Goal: Transaction & Acquisition: Book appointment/travel/reservation

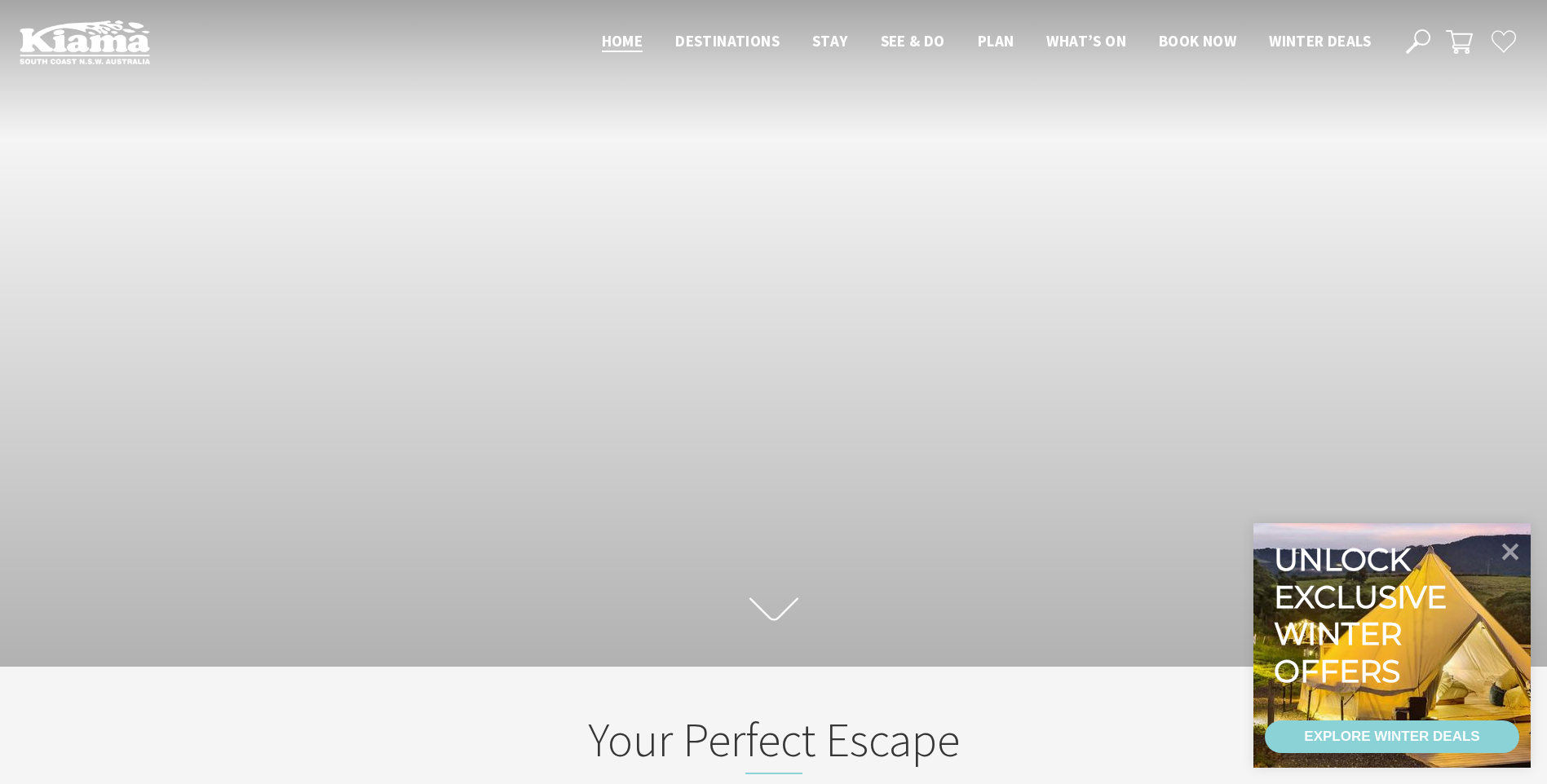
drag, startPoint x: 1164, startPoint y: 417, endPoint x: 1017, endPoint y: 90, distance: 358.5
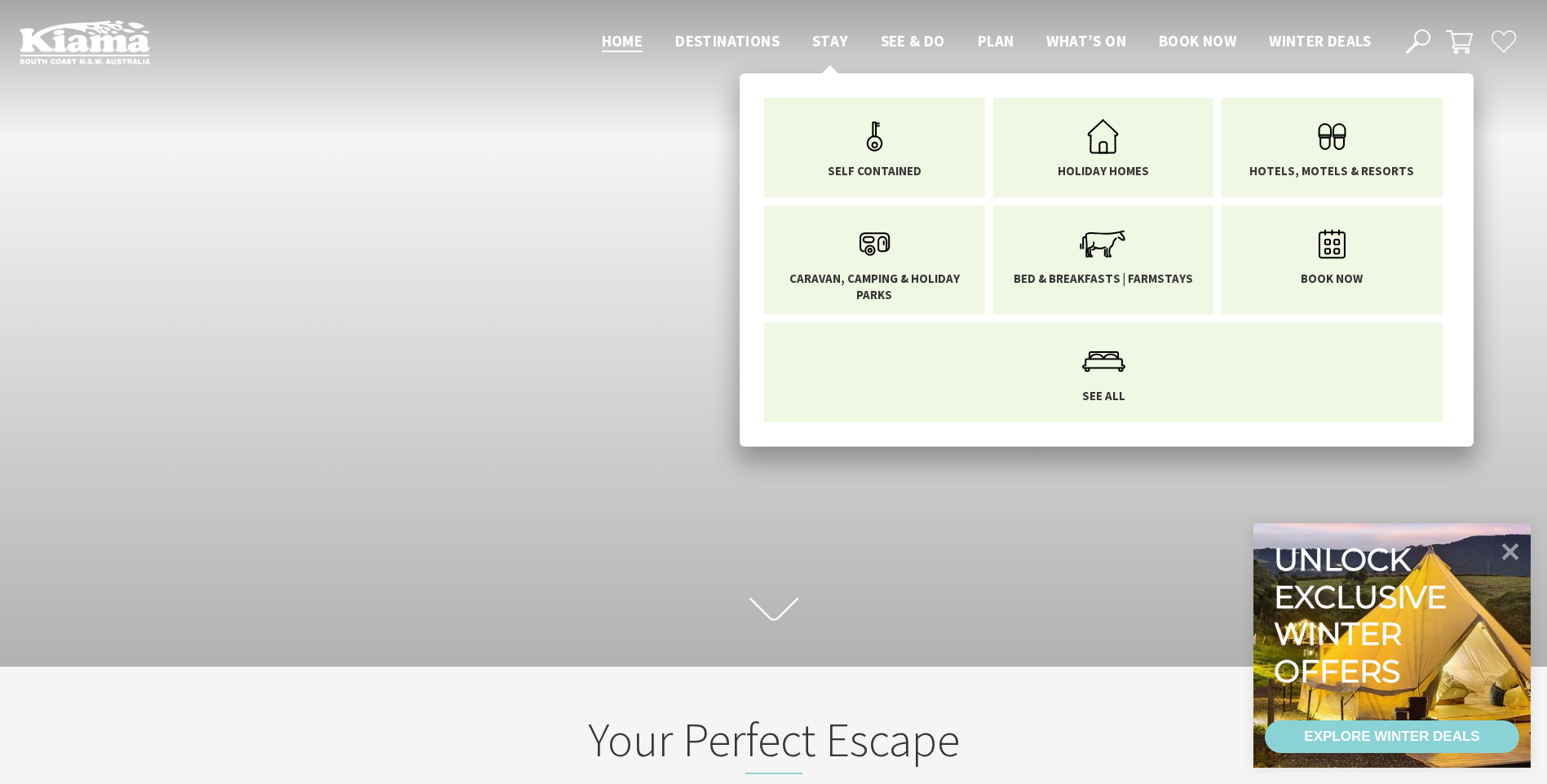
click at [829, 40] on span "Stay" at bounding box center [829, 40] width 36 height 19
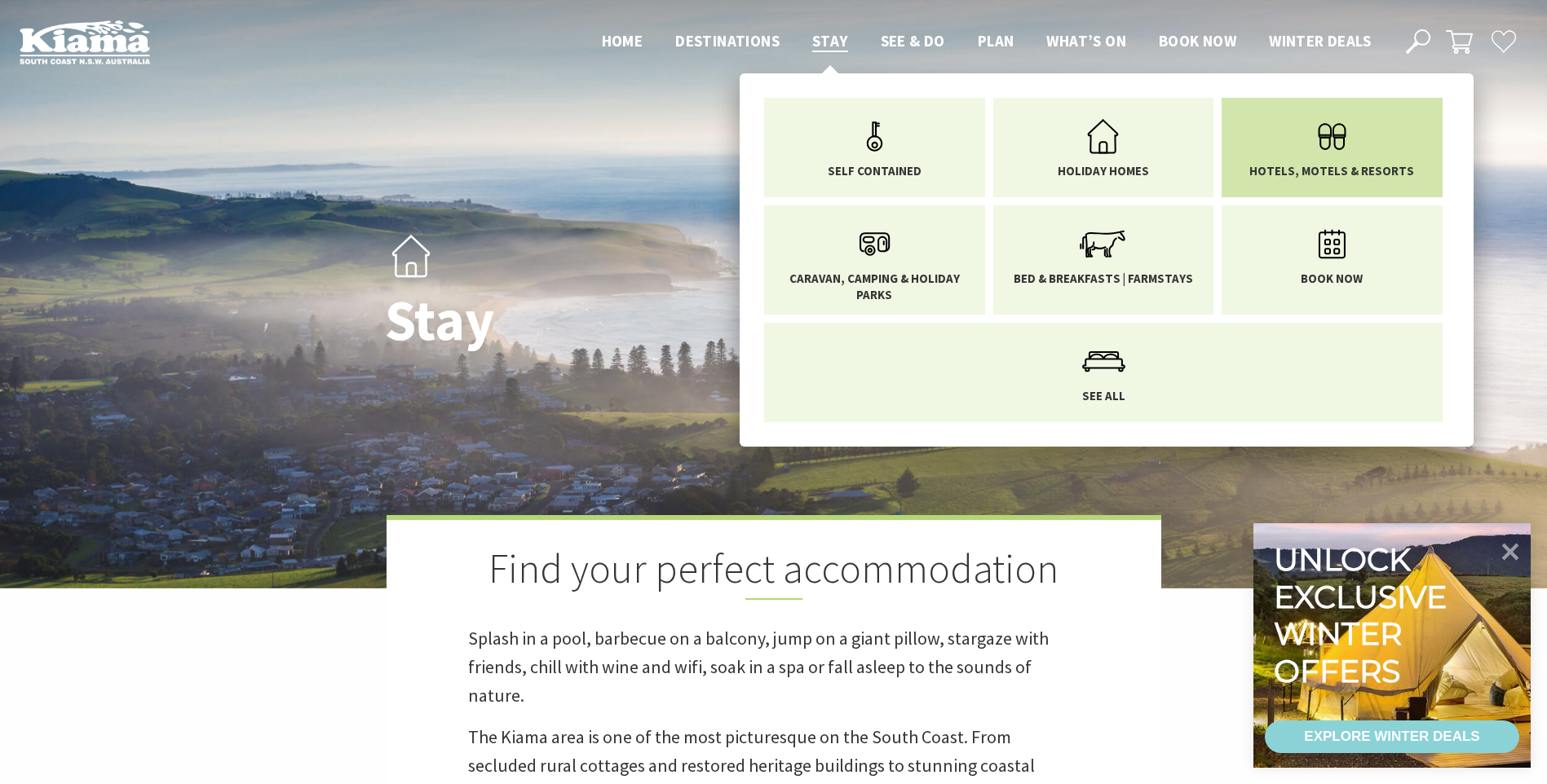
click at [1286, 154] on link "Hotels, Motels & Resorts" at bounding box center [1332, 144] width 197 height 68
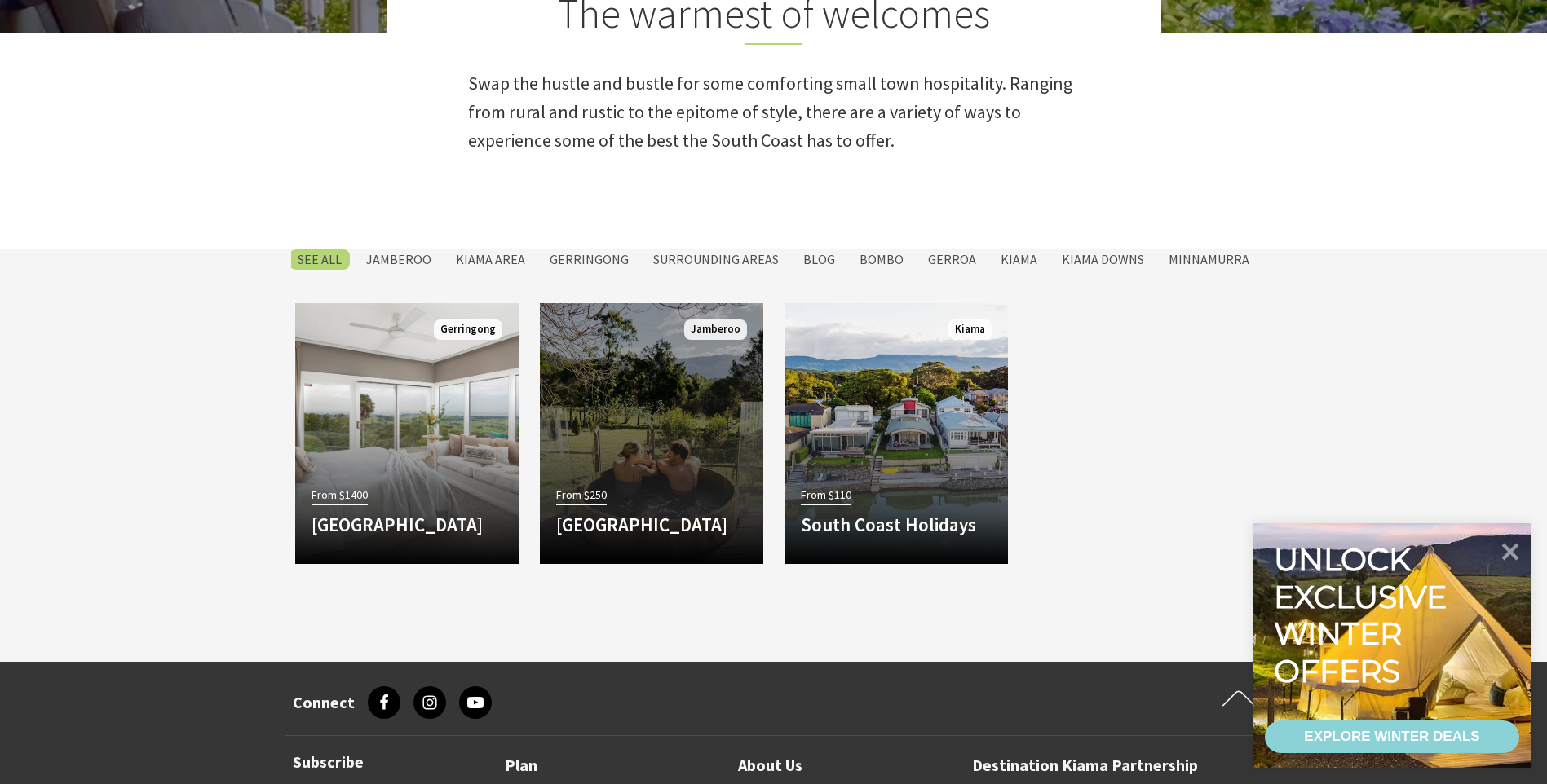
scroll to position [571, 0]
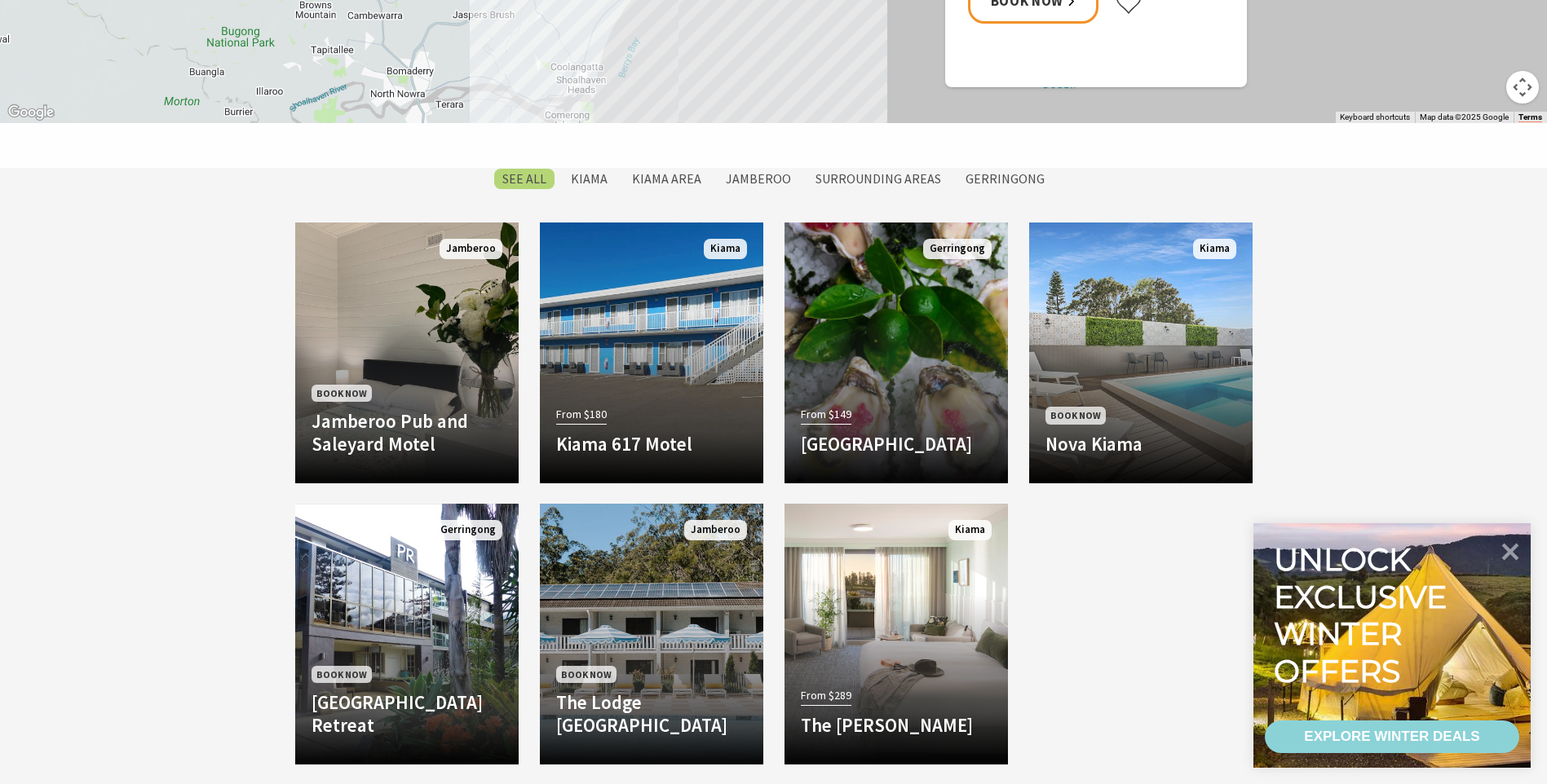
scroll to position [1304, 0]
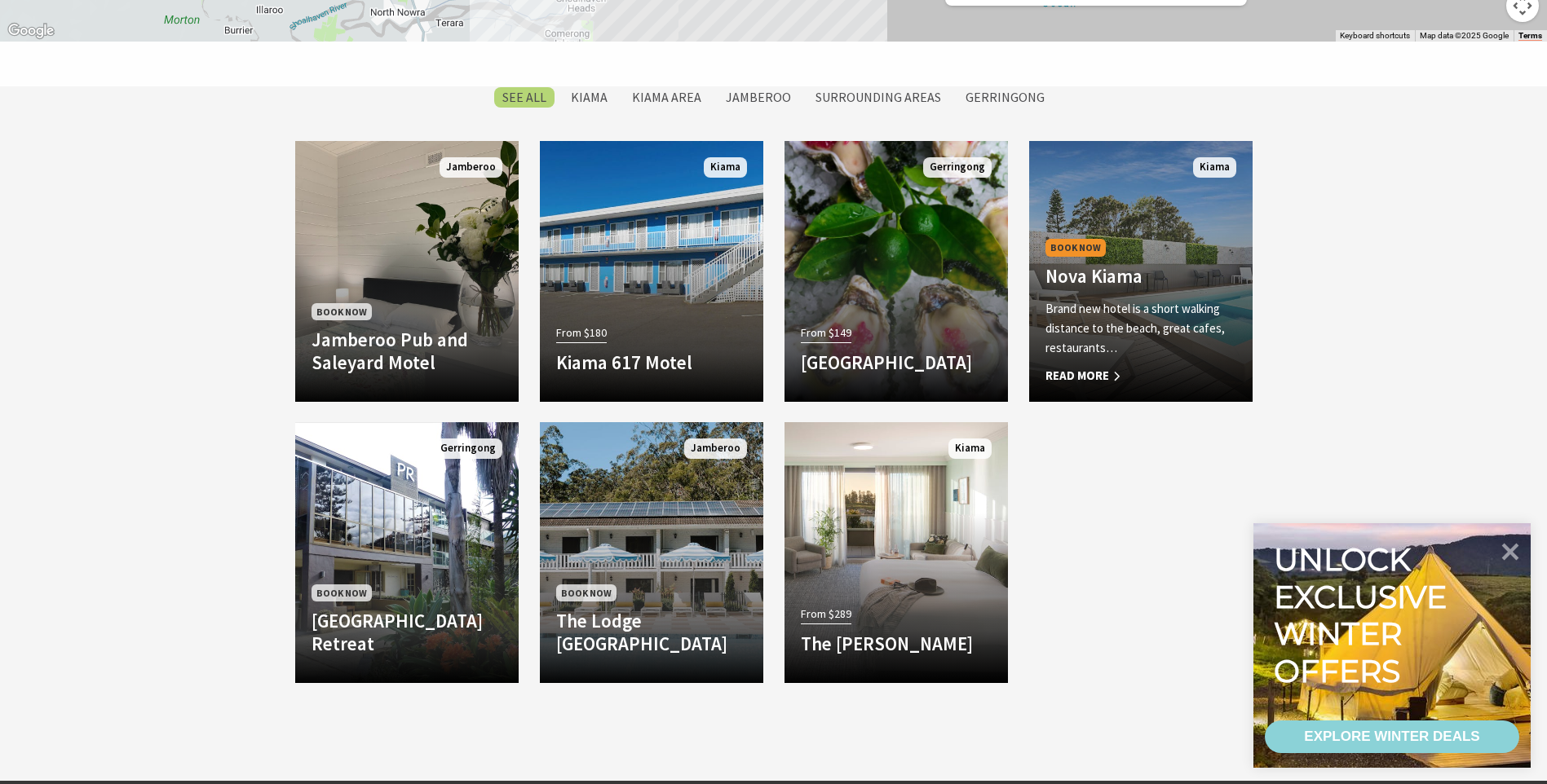
click at [1202, 361] on div "Brand new hotel is a short walking distance to the beach, great cafes, restaura…" at bounding box center [1140, 343] width 191 height 86
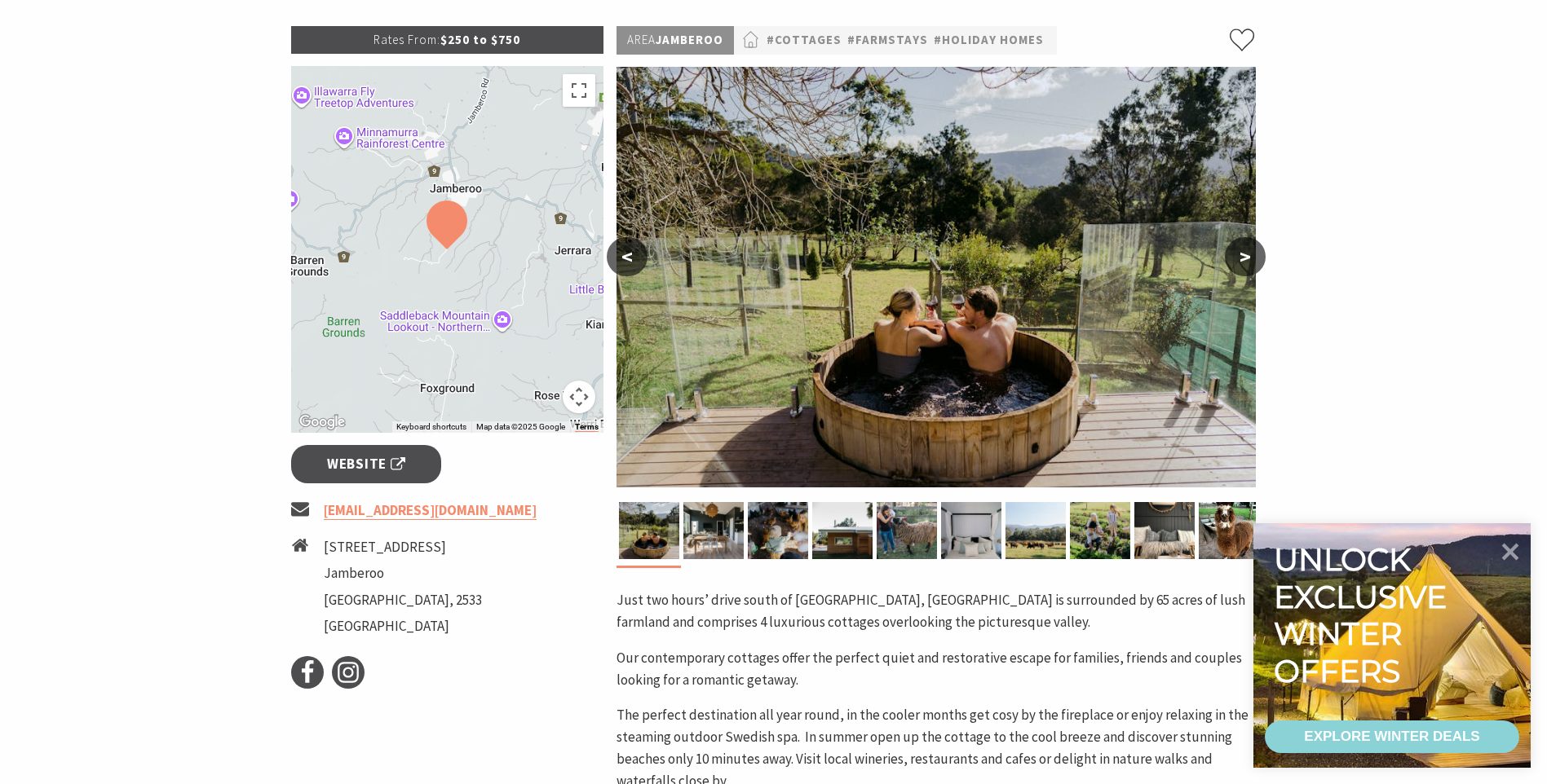
scroll to position [245, 0]
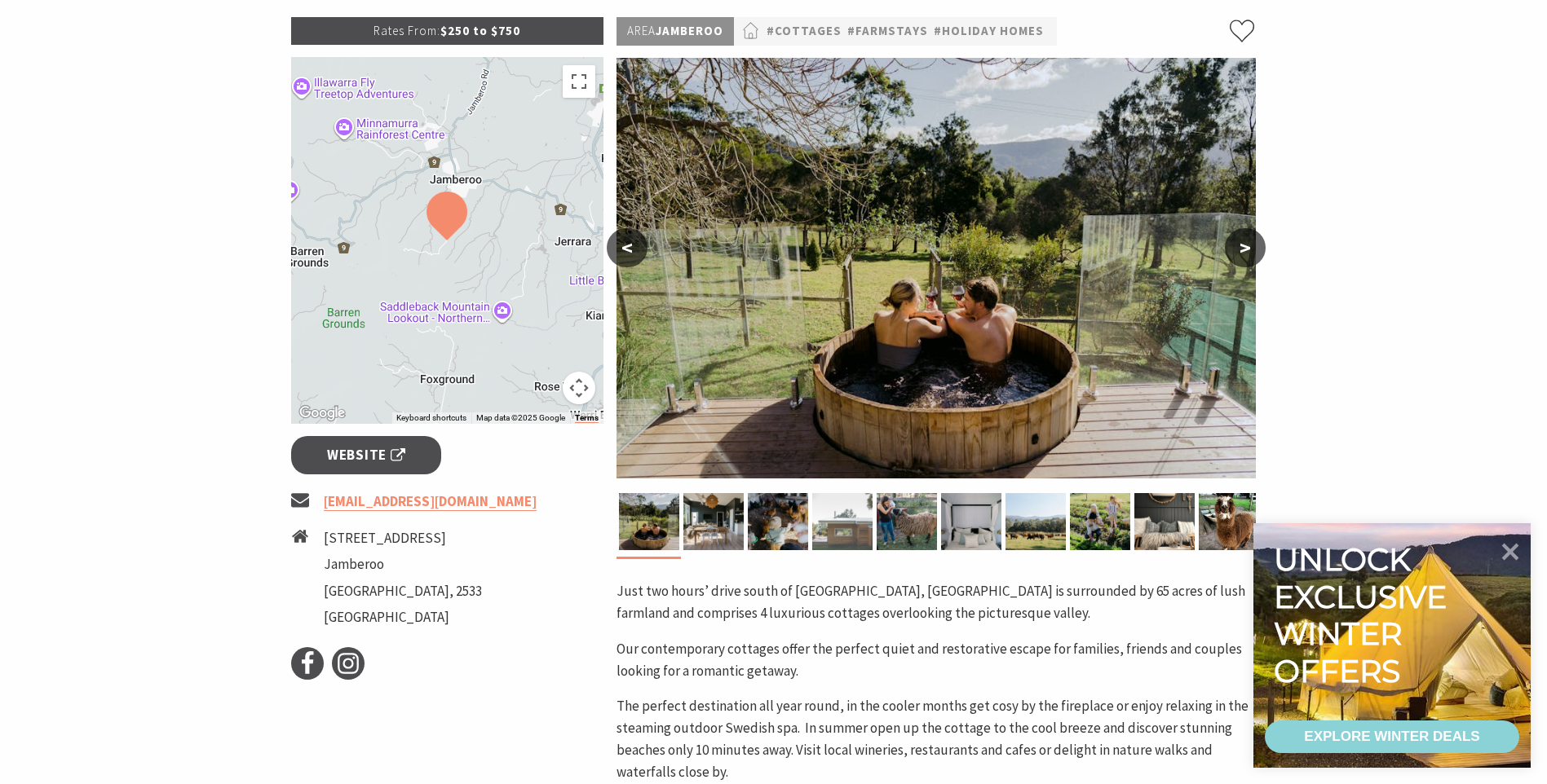
click at [818, 525] on img at bounding box center [842, 521] width 60 height 57
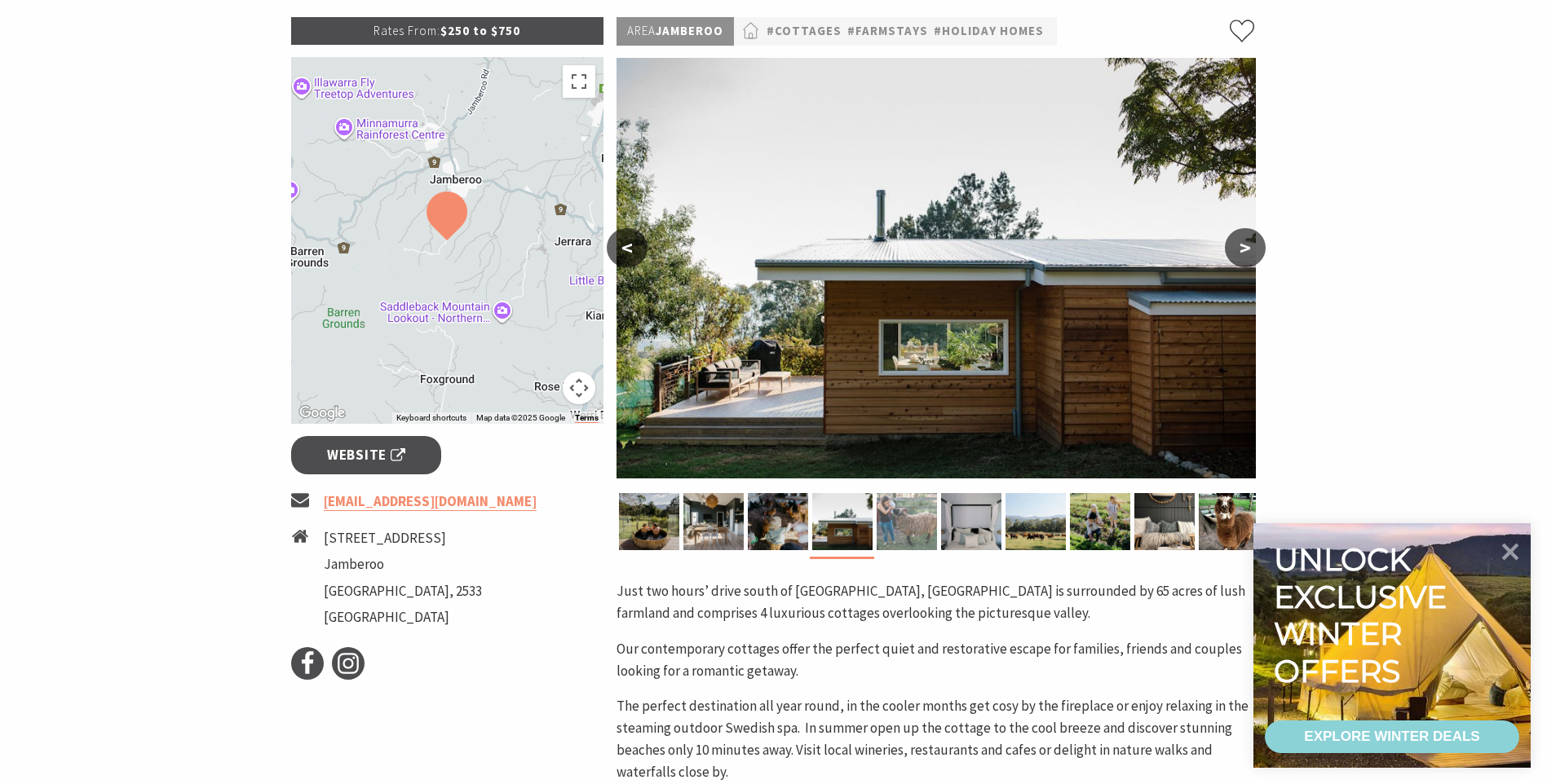
click at [914, 523] on img at bounding box center [906, 521] width 60 height 57
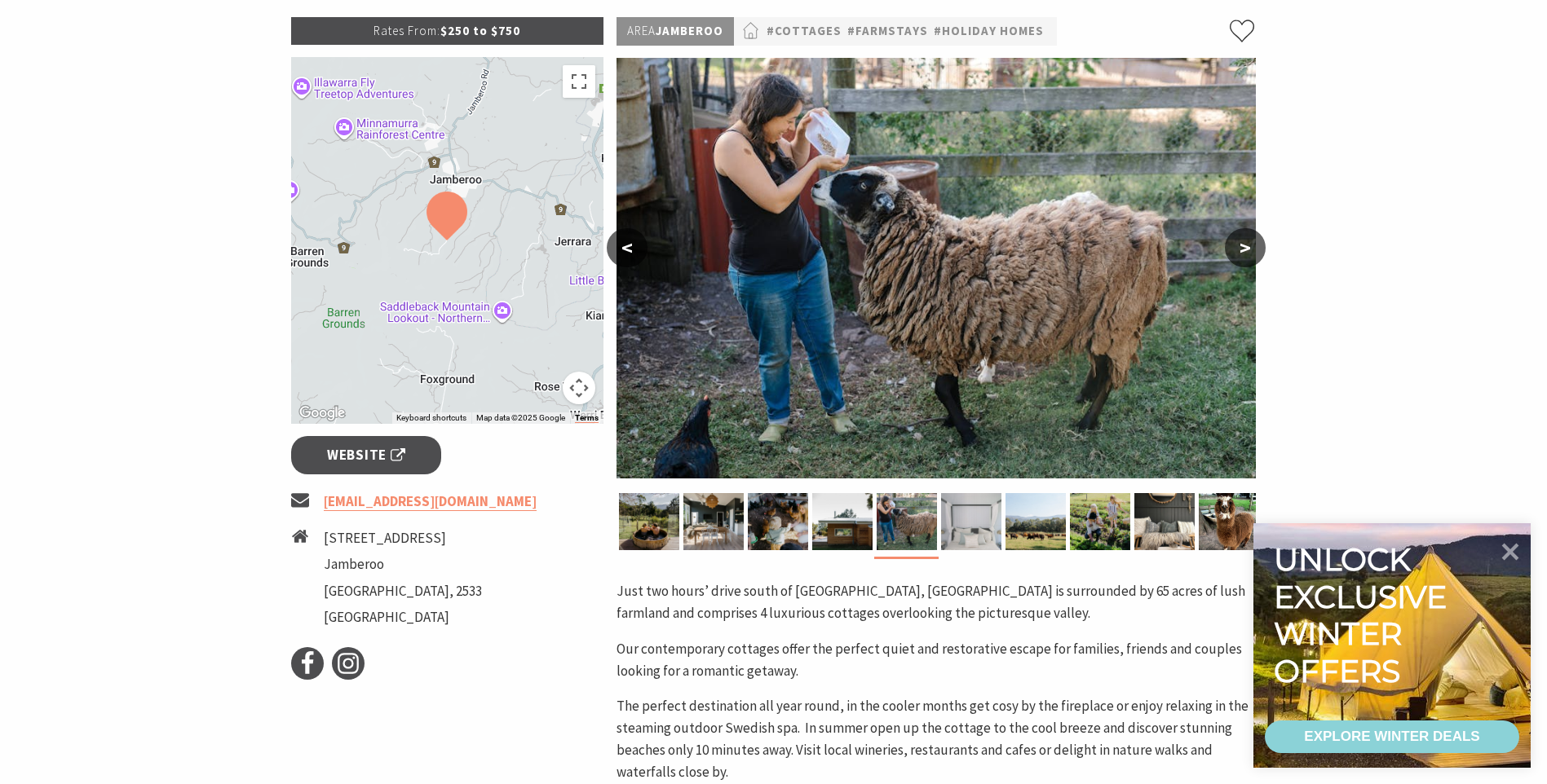
click at [957, 518] on img at bounding box center [970, 521] width 60 height 57
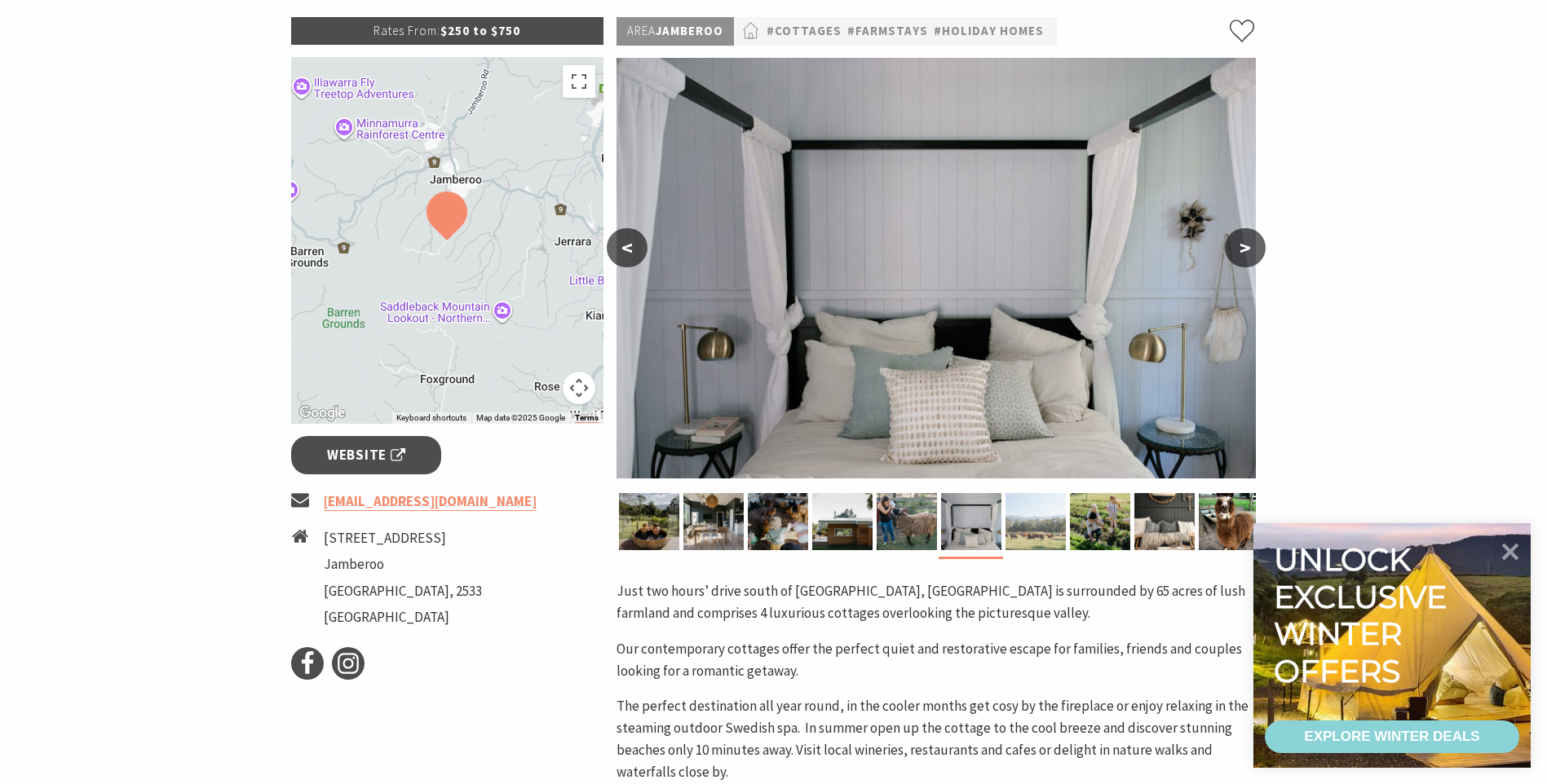
click at [1026, 516] on img at bounding box center [1035, 521] width 60 height 57
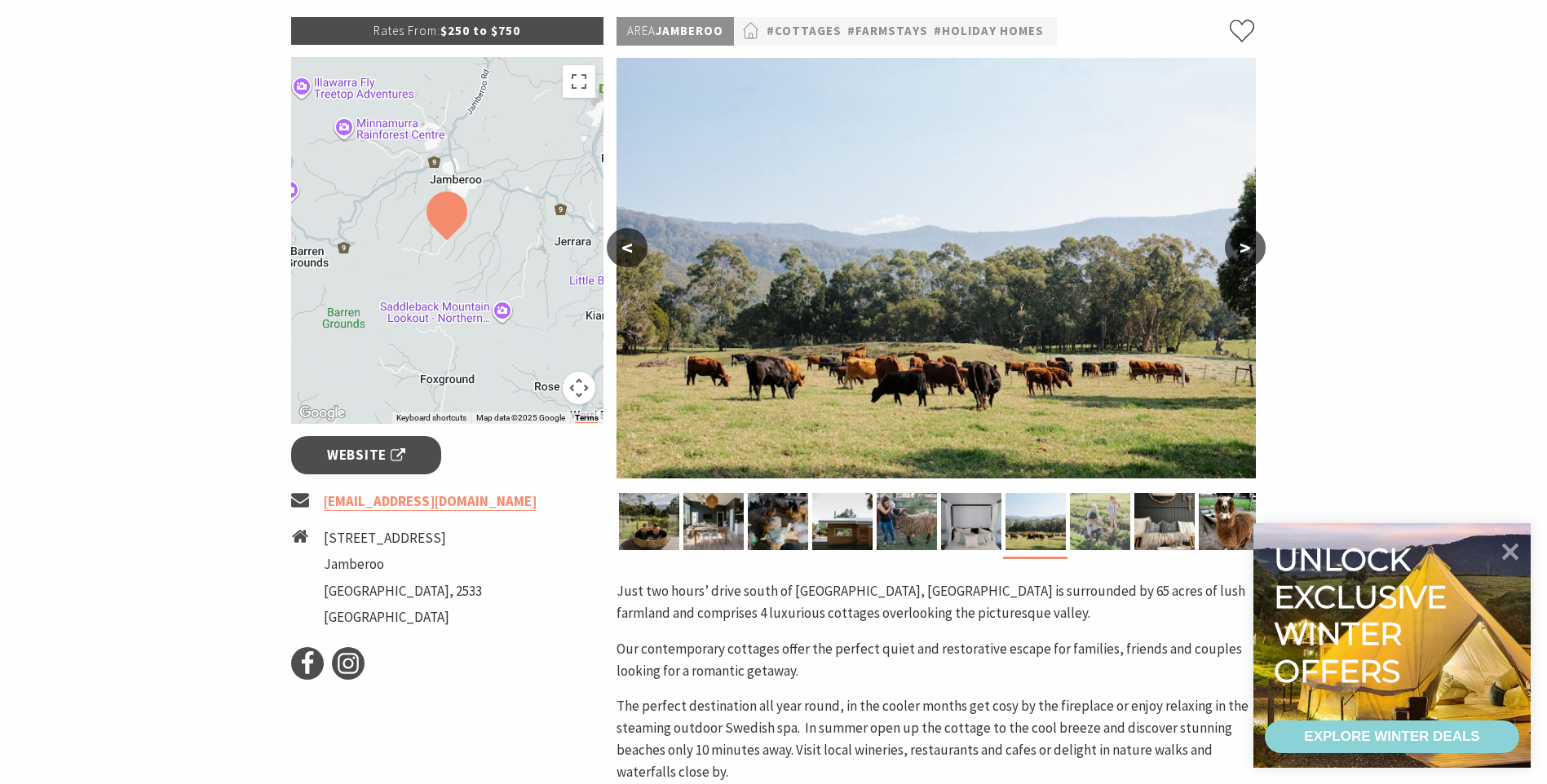
click at [1098, 512] on img at bounding box center [1100, 521] width 60 height 57
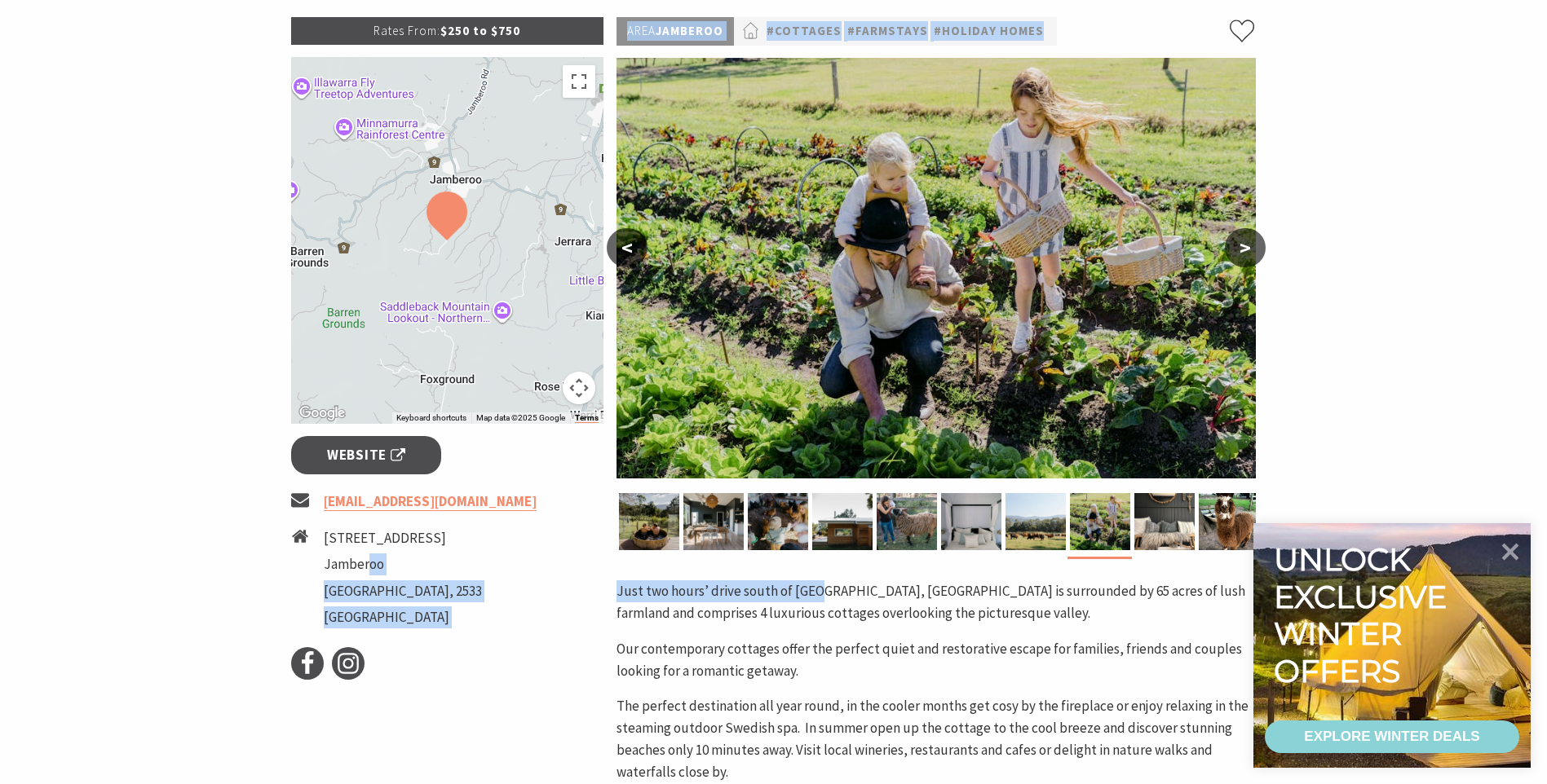
drag, startPoint x: 385, startPoint y: 551, endPoint x: 822, endPoint y: 600, distance: 439.7
click at [822, 600] on div "Rates From: $250 to $750 To navigate the map with touch gestures double-tap and…" at bounding box center [774, 574] width 979 height 1114
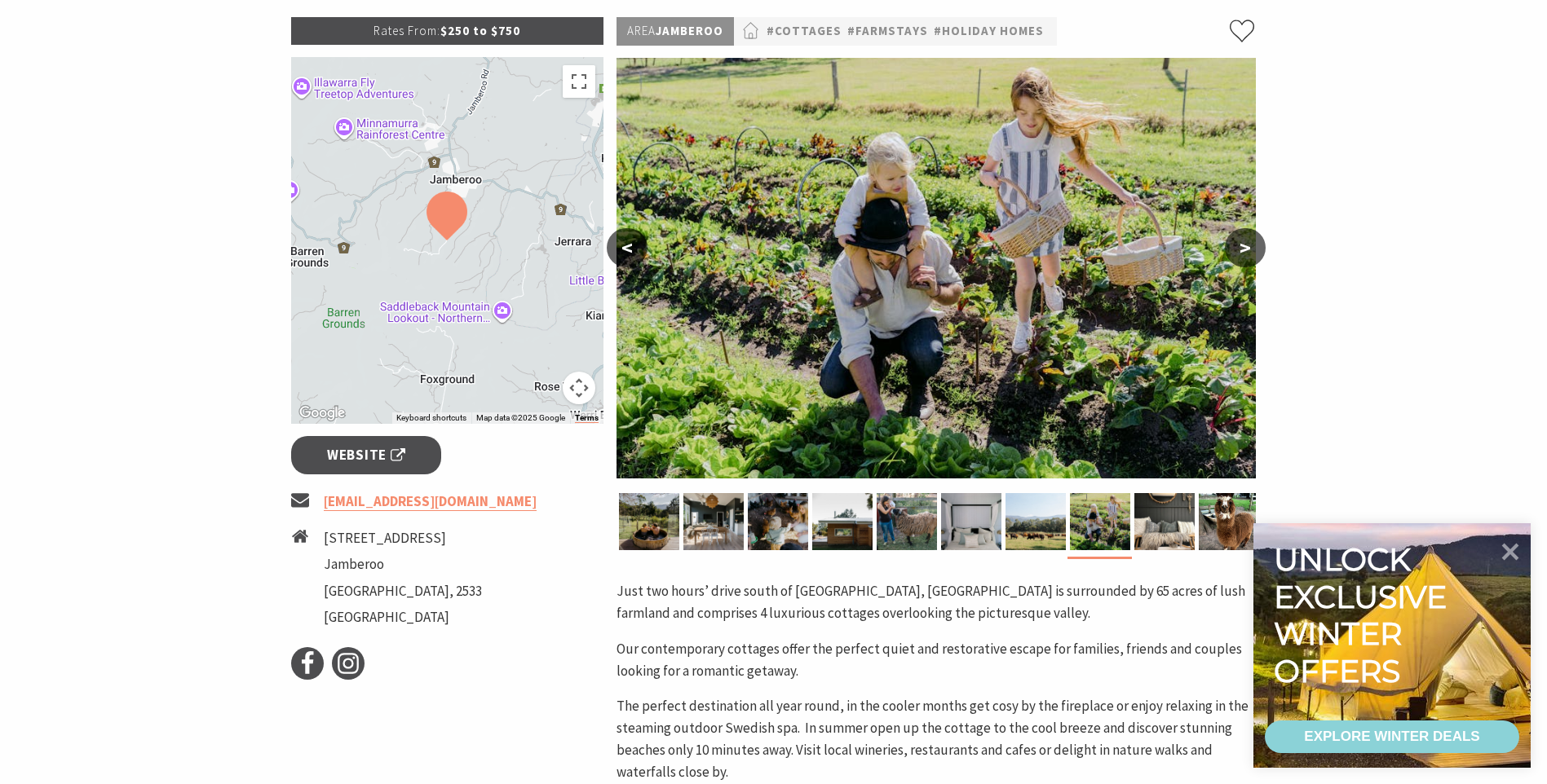
drag, startPoint x: 822, startPoint y: 600, endPoint x: 770, endPoint y: 609, distance: 52.8
click at [770, 609] on p "Just two hours’ drive south of [GEOGRAPHIC_DATA], [GEOGRAPHIC_DATA] is surround…" at bounding box center [936, 603] width 639 height 44
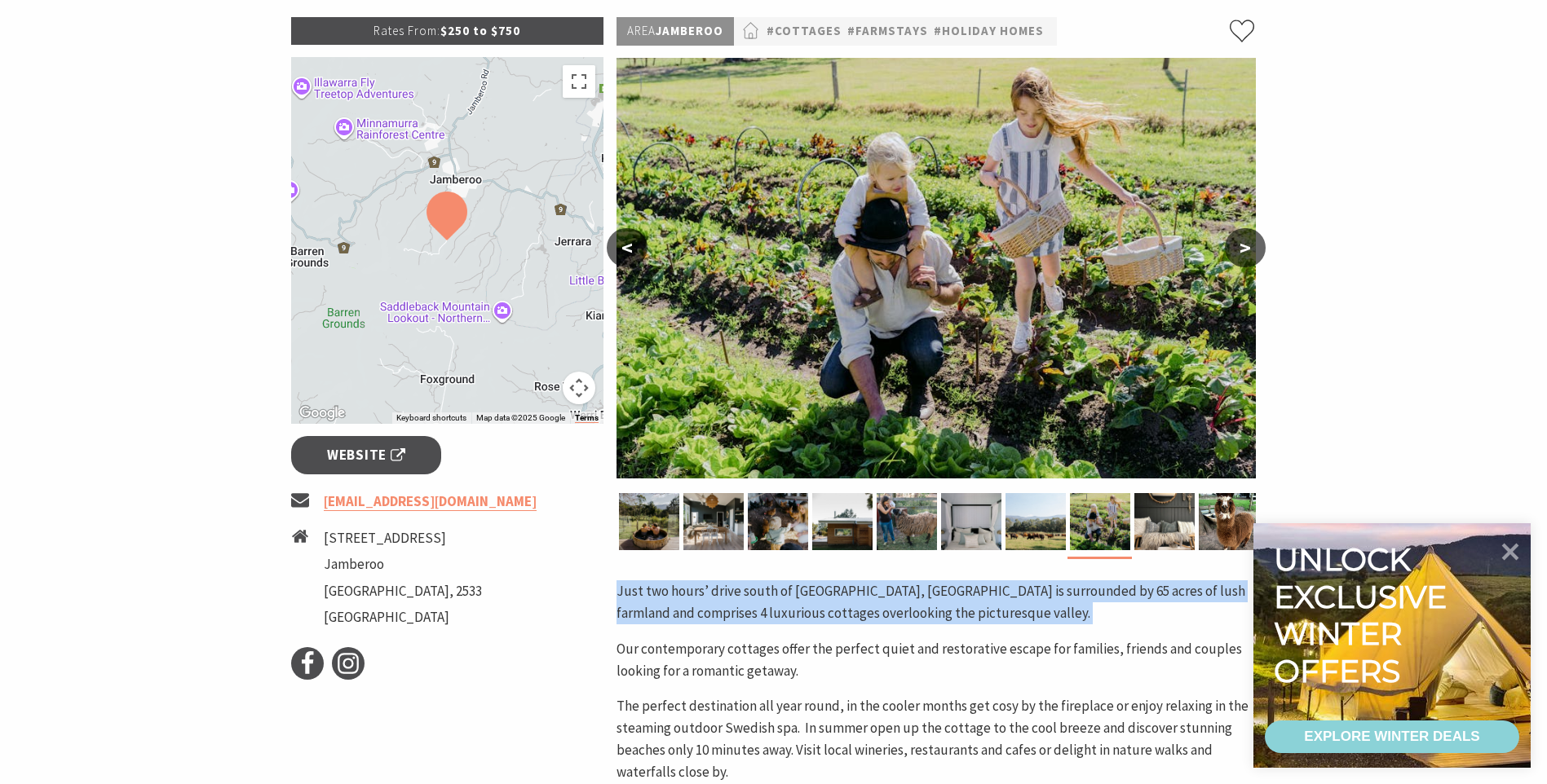
click at [770, 609] on p "Just two hours’ drive south of [GEOGRAPHIC_DATA], [GEOGRAPHIC_DATA] is surround…" at bounding box center [936, 603] width 639 height 44
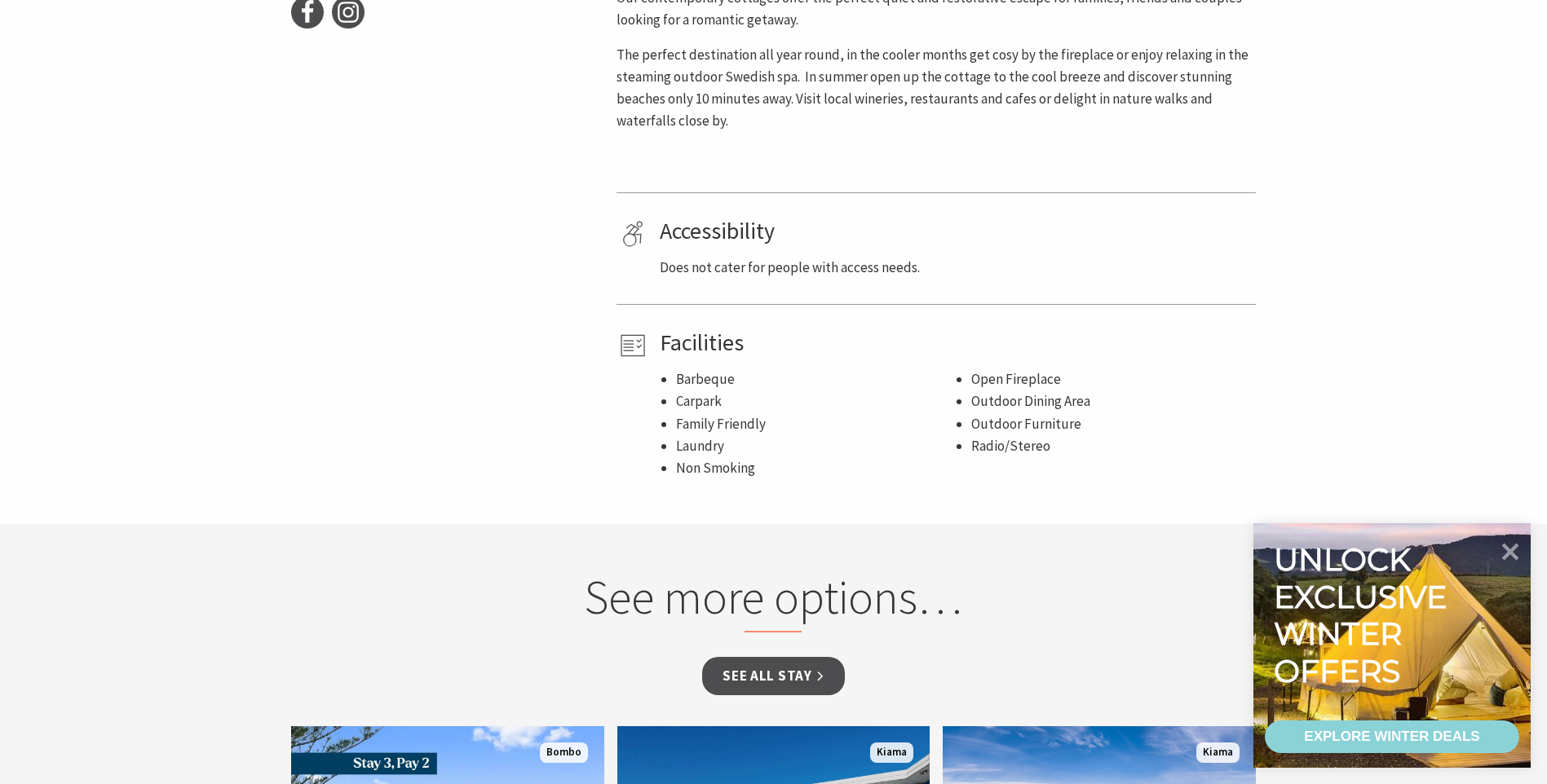
scroll to position [897, 0]
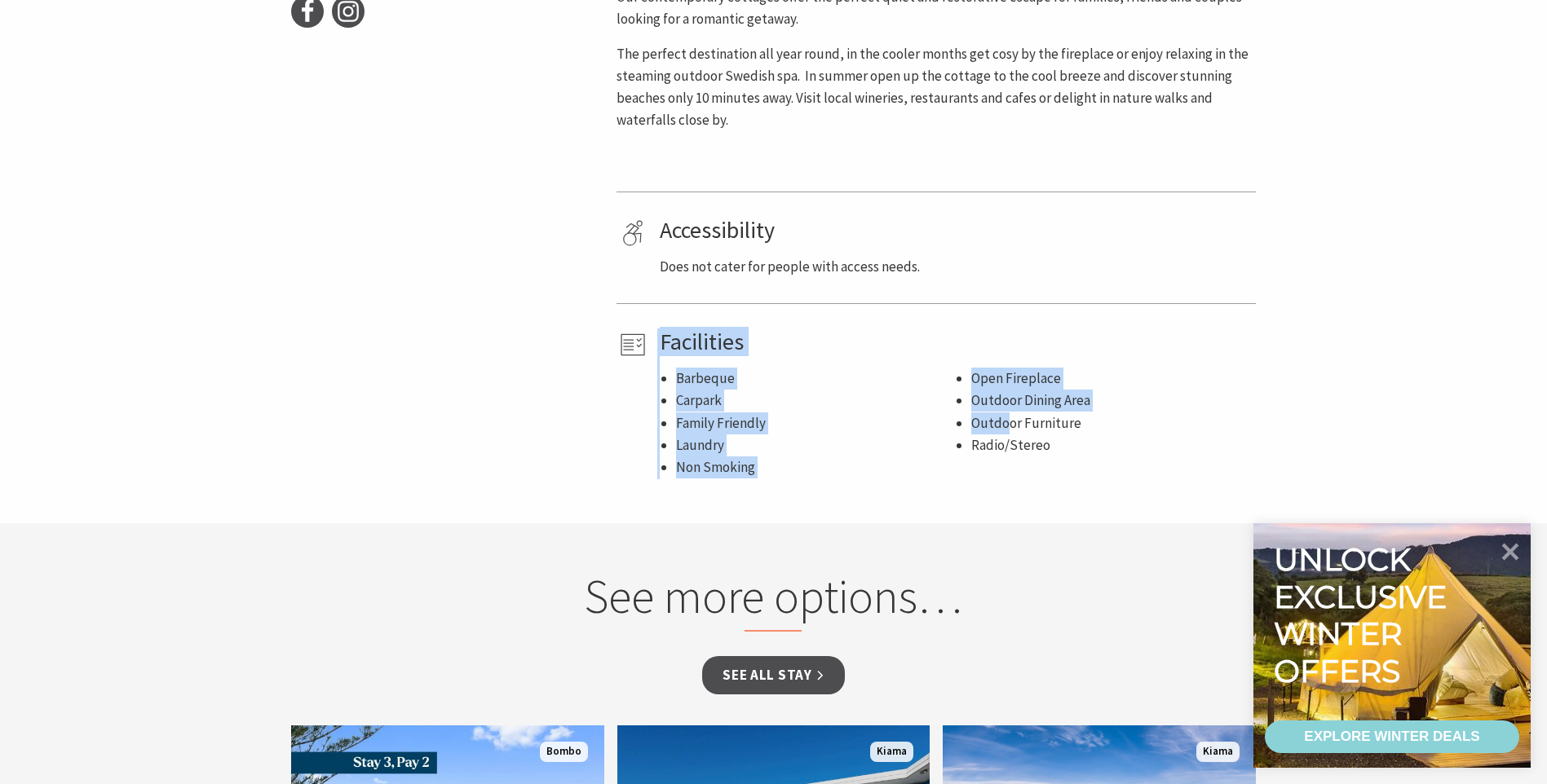
drag, startPoint x: 785, startPoint y: 418, endPoint x: 1009, endPoint y: 425, distance: 224.1
click at [1009, 425] on div "Facilities [GEOGRAPHIC_DATA] Carpark Family Friendly Laundry Non Smoking Open F…" at bounding box center [936, 403] width 639 height 151
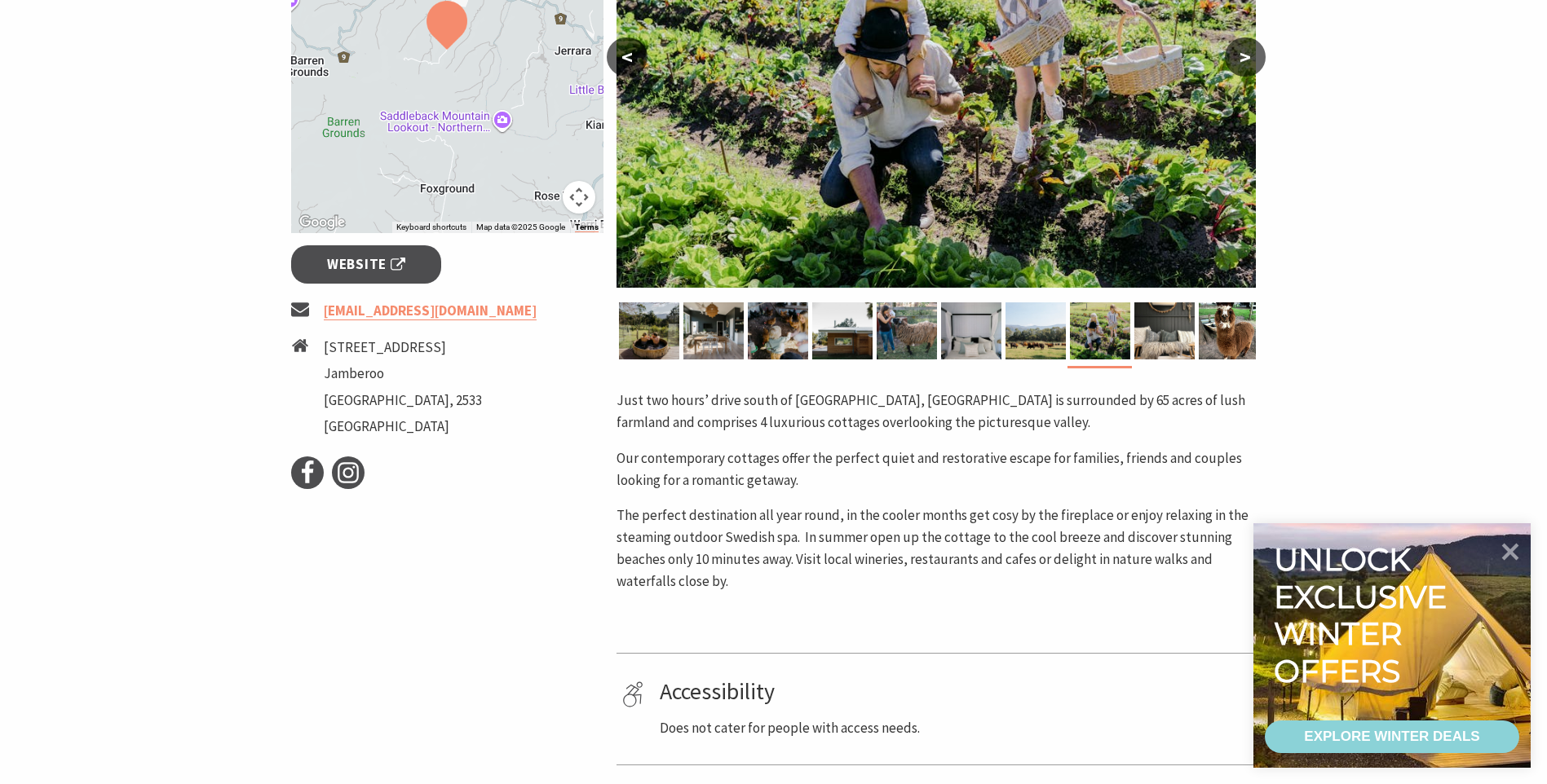
scroll to position [0, 0]
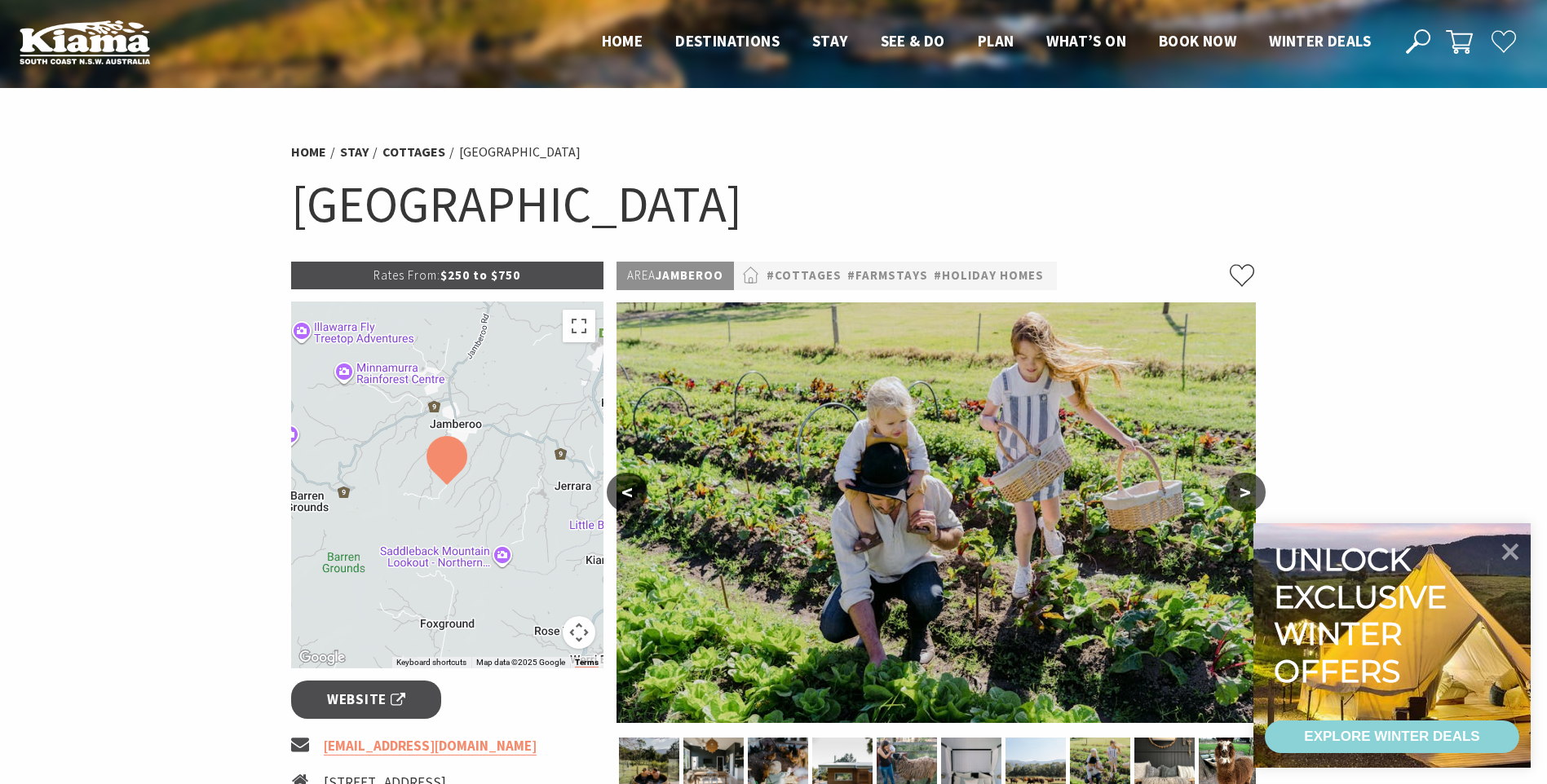
drag, startPoint x: 1339, startPoint y: 361, endPoint x: 1239, endPoint y: 232, distance: 163.2
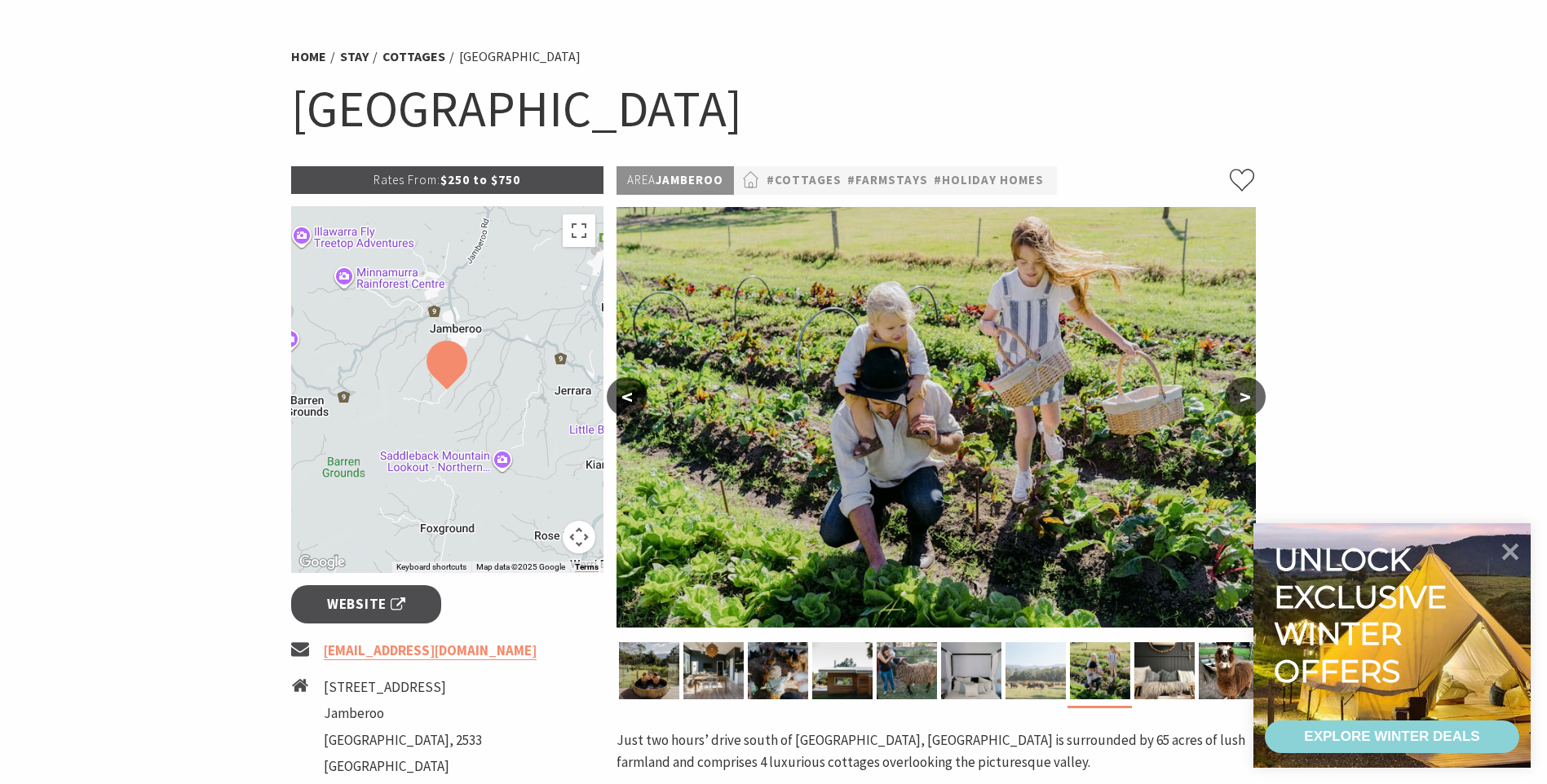
scroll to position [408, 0]
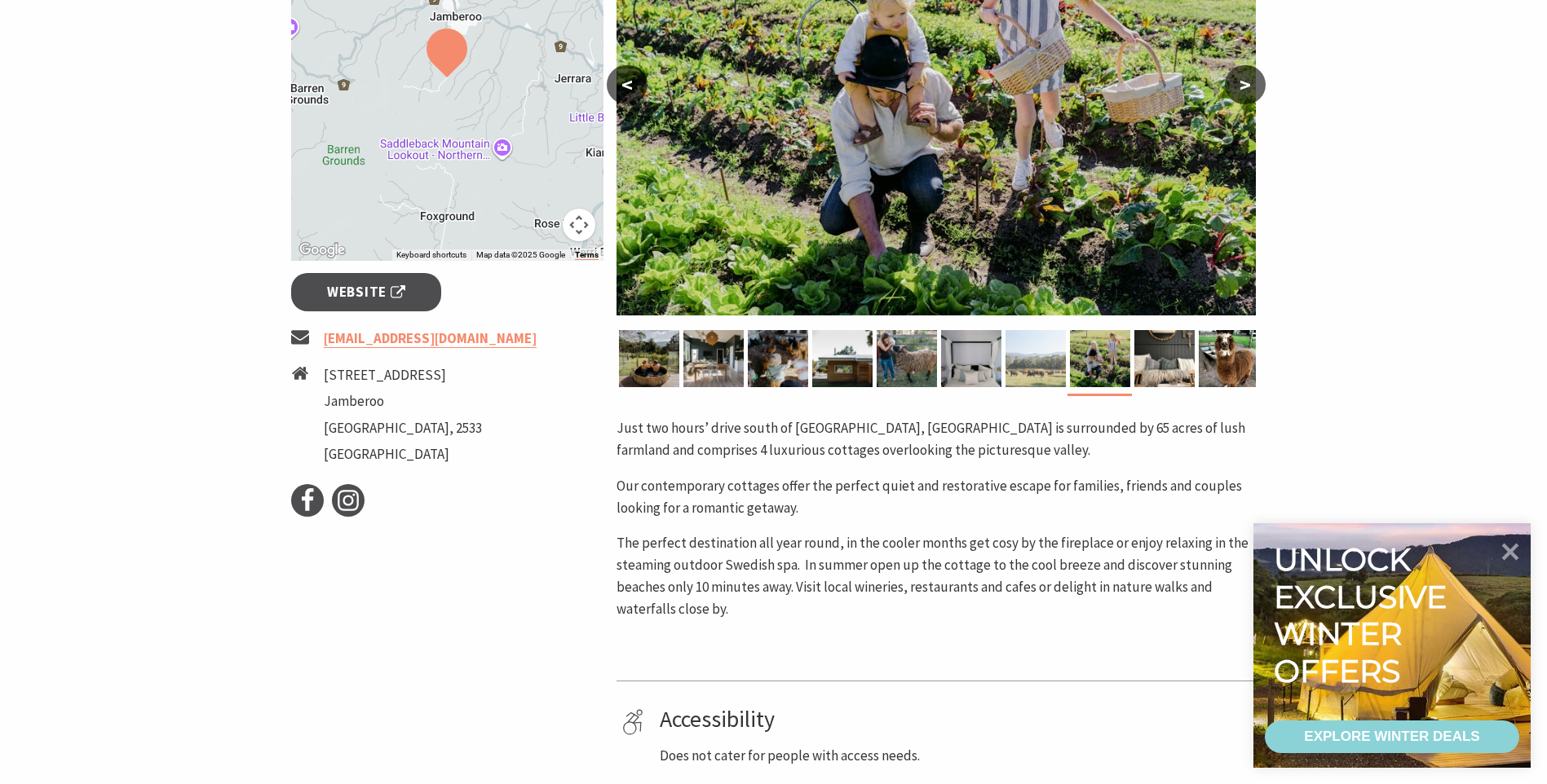
click at [1041, 359] on img at bounding box center [1035, 358] width 60 height 57
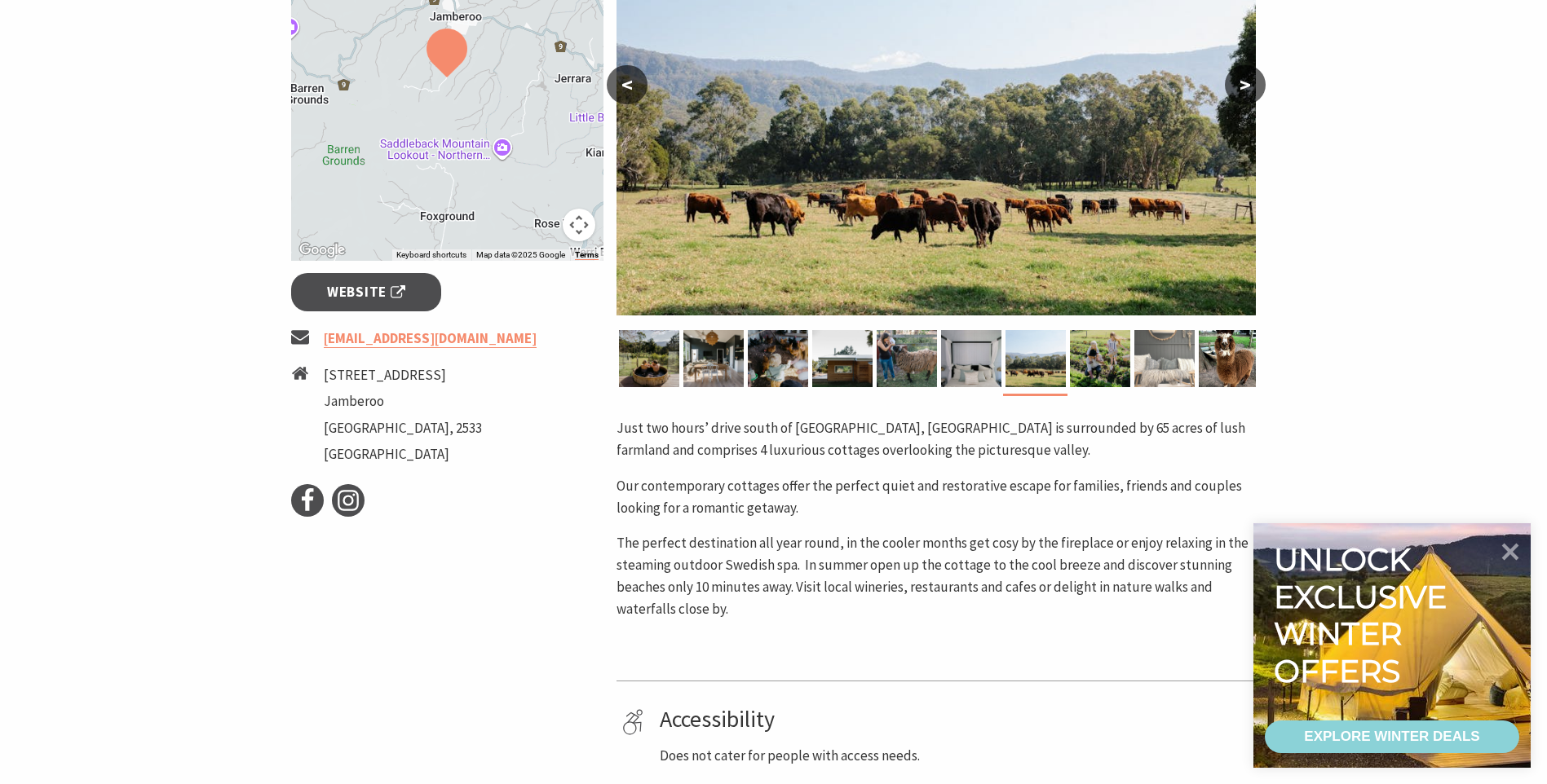
click at [1176, 355] on img at bounding box center [1164, 358] width 60 height 57
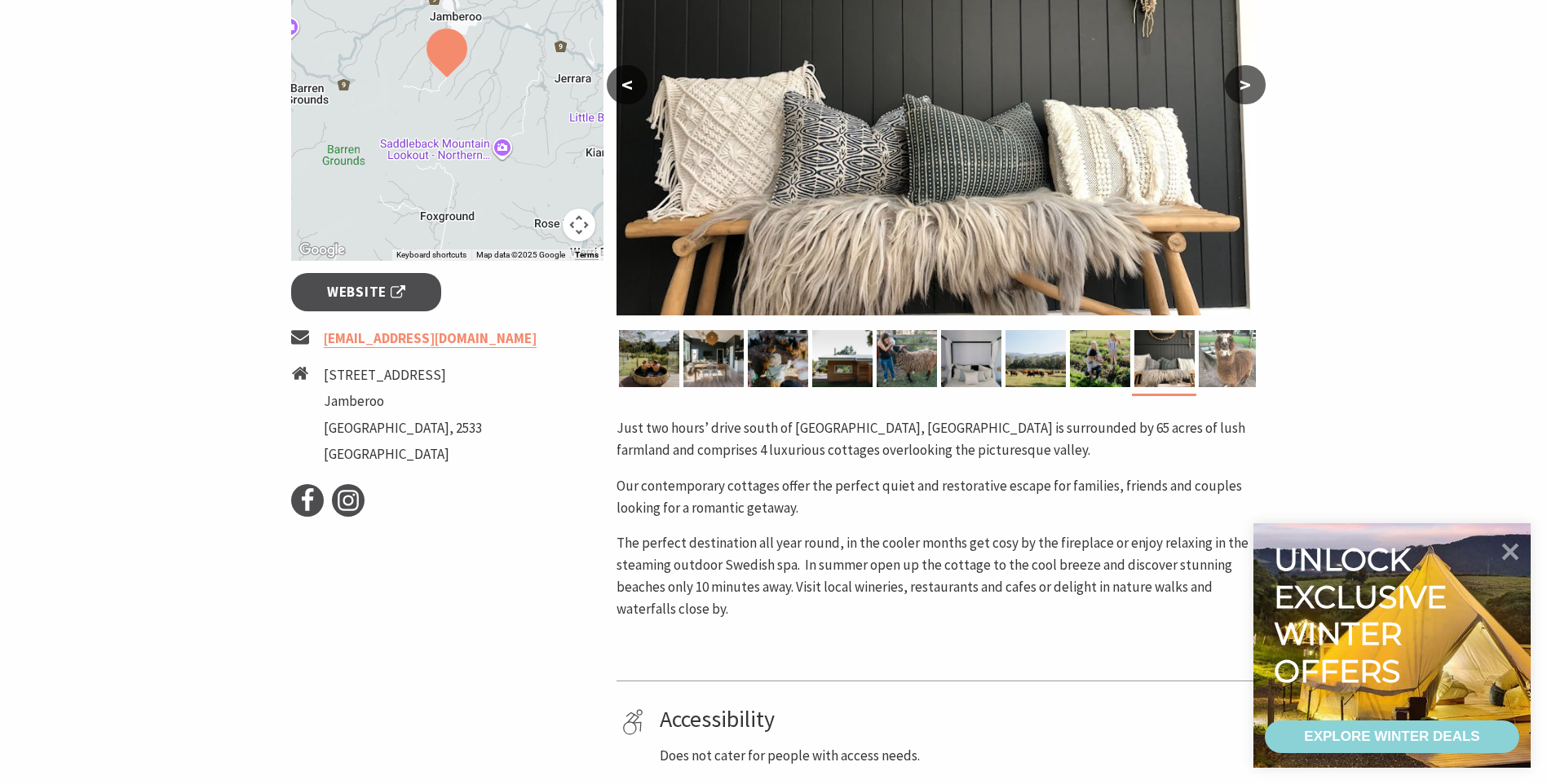
click at [1223, 351] on img at bounding box center [1228, 358] width 60 height 57
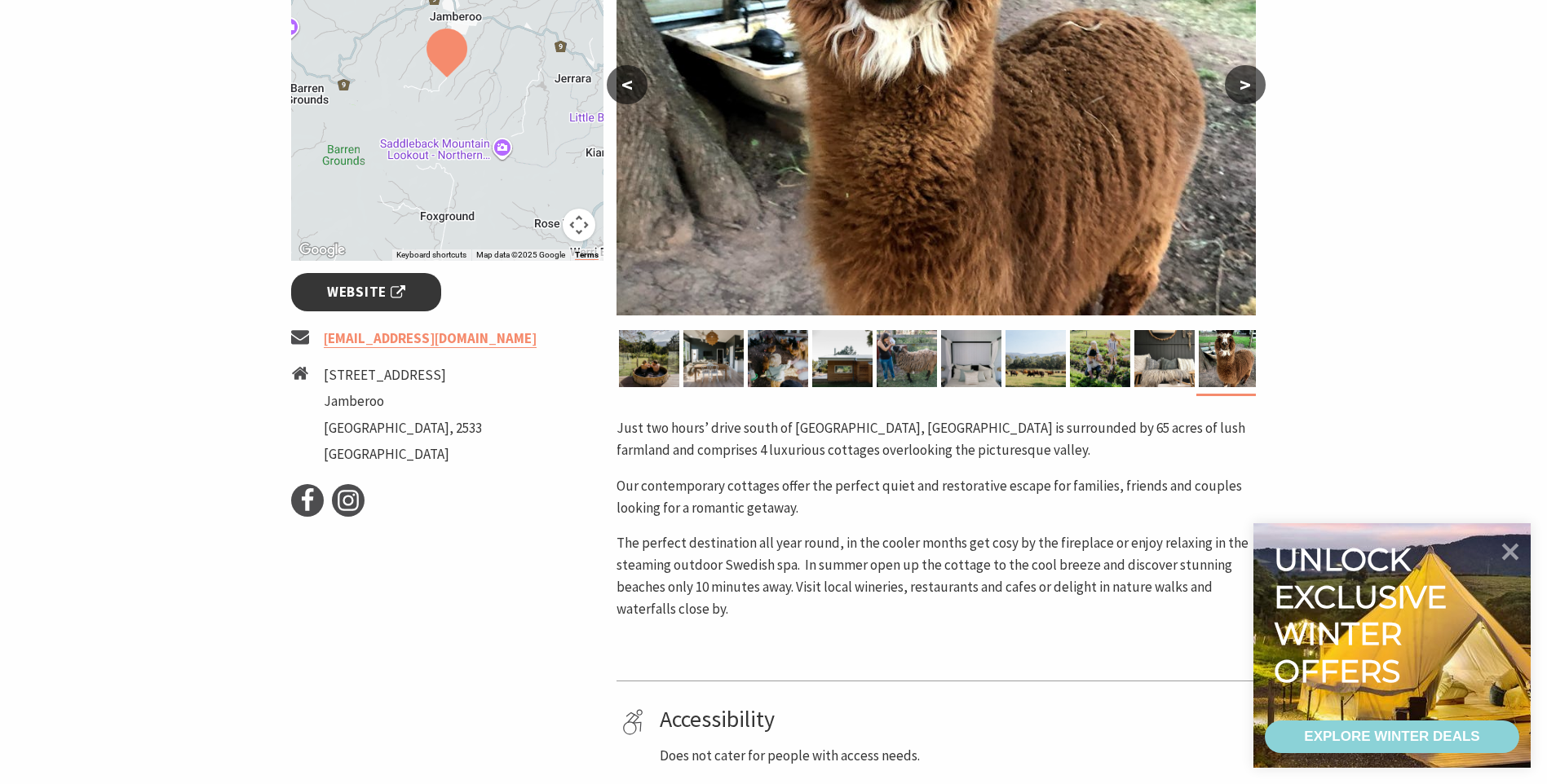
click at [393, 290] on span "Website" at bounding box center [367, 292] width 79 height 22
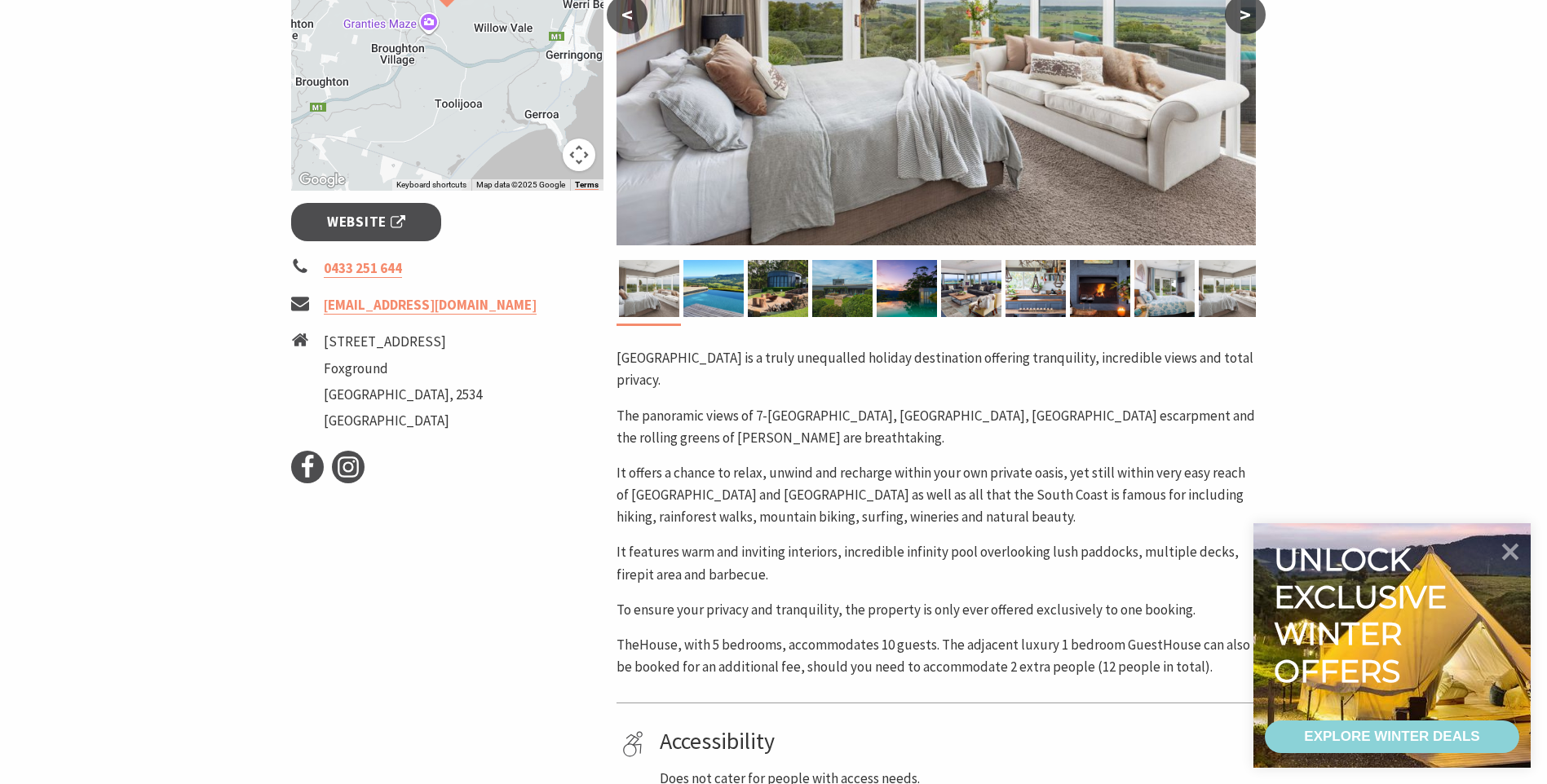
scroll to position [489, 0]
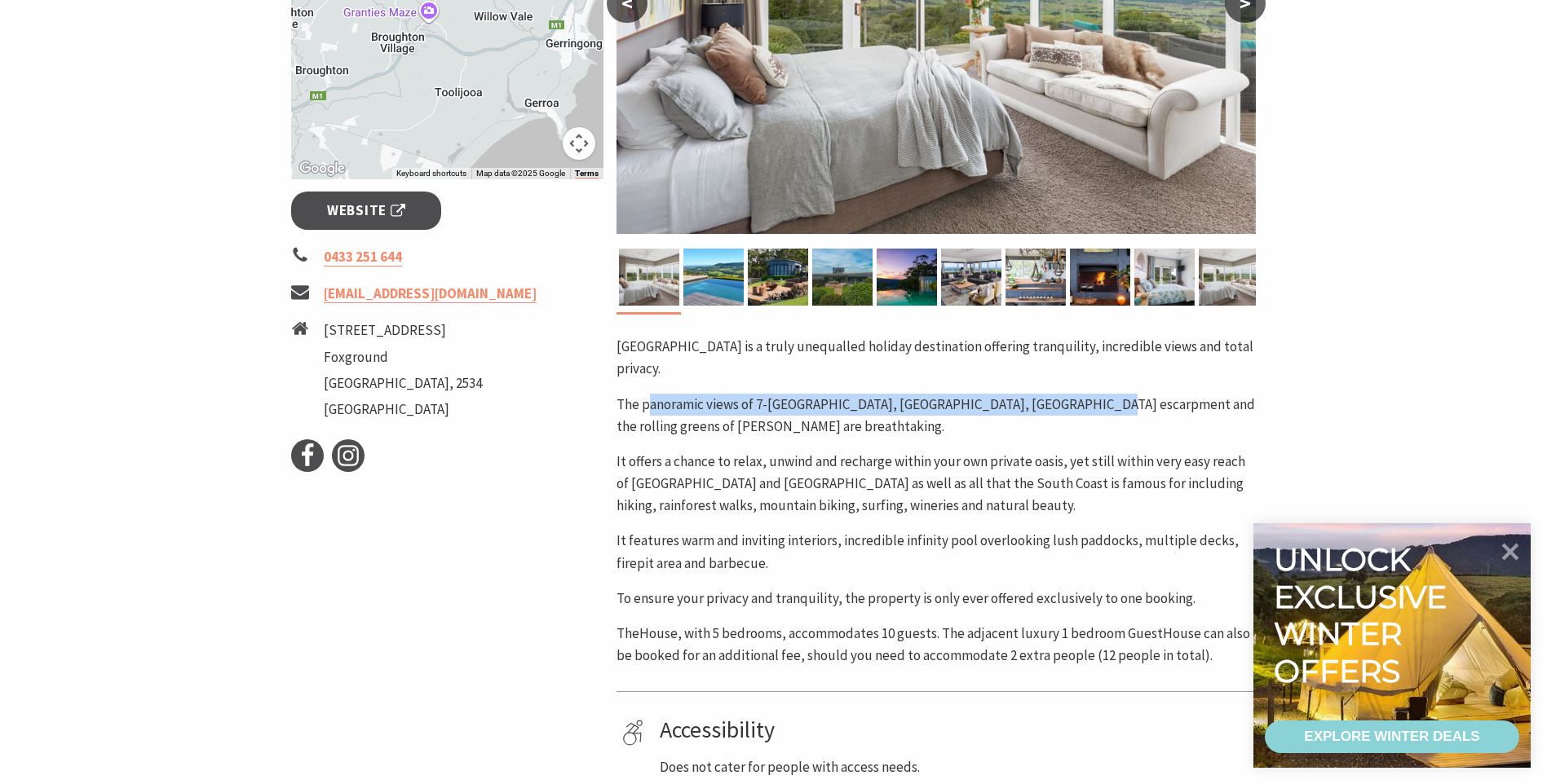
drag, startPoint x: 1083, startPoint y: 391, endPoint x: 1104, endPoint y: 392, distance: 21.0
click at [1104, 393] on p "The panoramic views of 7-mile beach, Coolangatta mountain, Barren Grounds escar…" at bounding box center [936, 416] width 639 height 44
drag, startPoint x: 1104, startPoint y: 392, endPoint x: 877, endPoint y: 396, distance: 227.0
click at [877, 396] on p "The panoramic views of 7-mile beach, Coolangatta mountain, Barren Grounds escar…" at bounding box center [936, 416] width 639 height 44
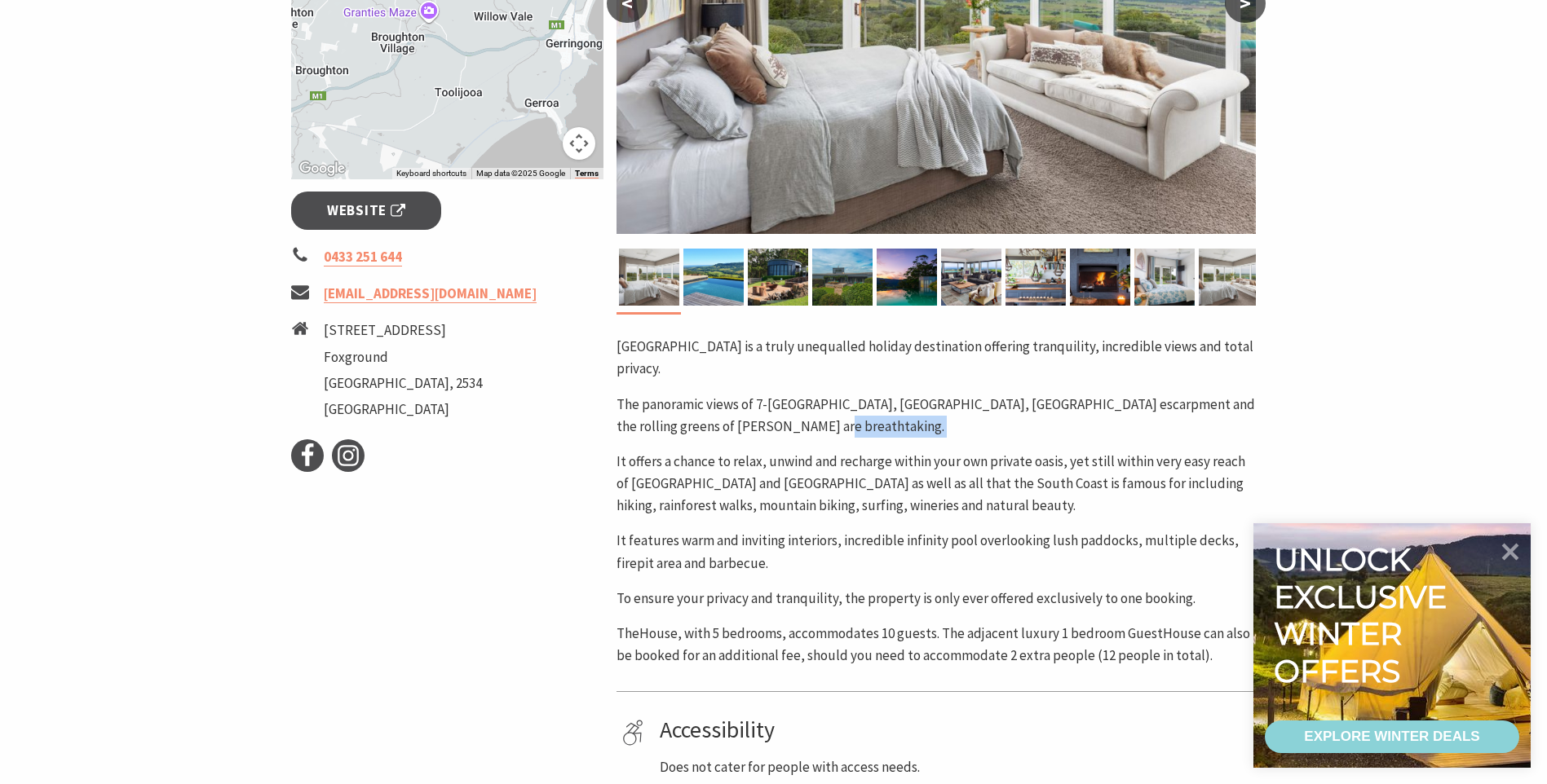
click at [877, 396] on p "The panoramic views of 7-mile beach, Coolangatta mountain, Barren Grounds escar…" at bounding box center [936, 416] width 639 height 44
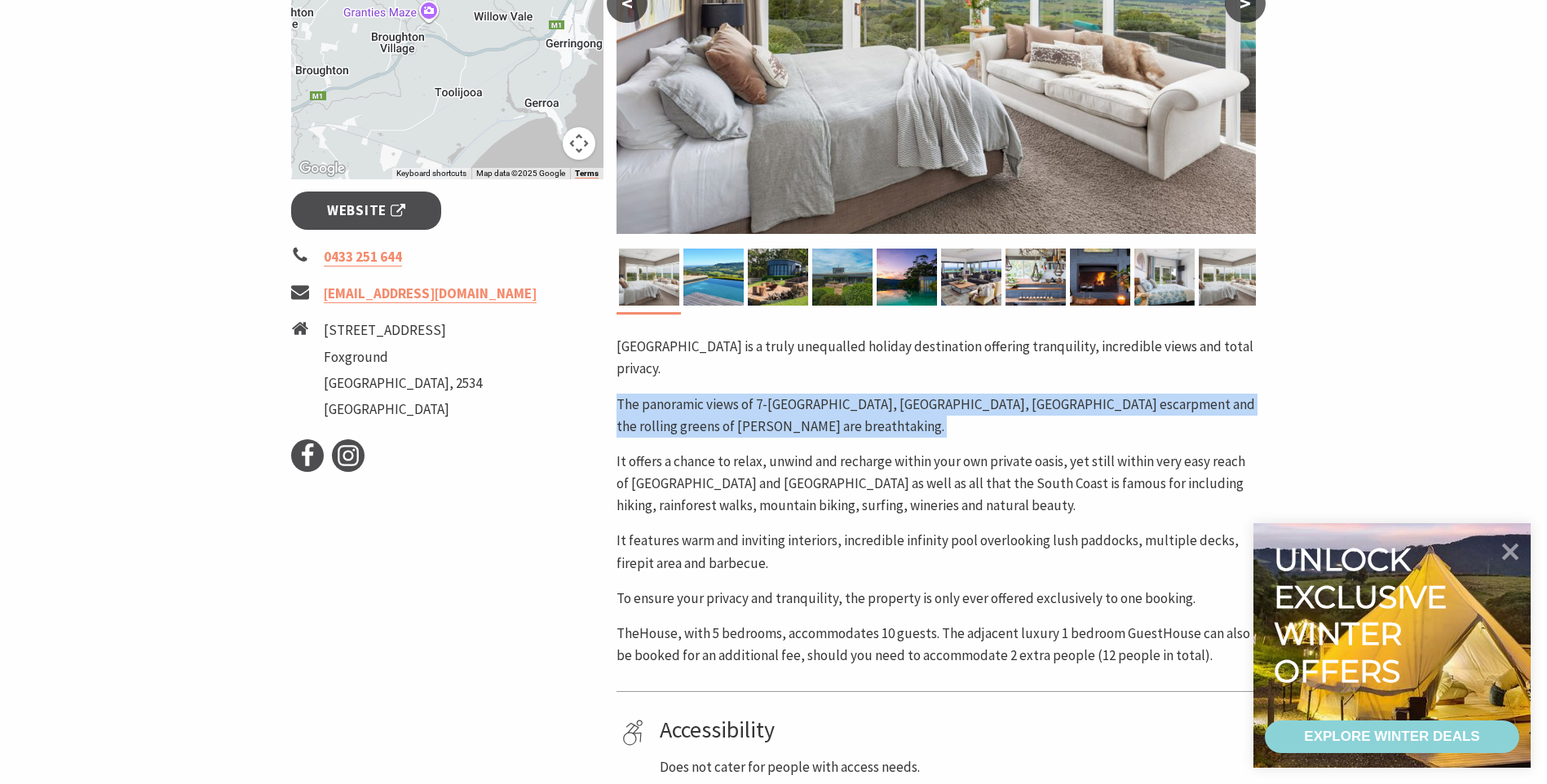
click at [877, 396] on p "The panoramic views of 7-mile beach, Coolangatta mountain, Barren Grounds escar…" at bounding box center [936, 416] width 639 height 44
drag, startPoint x: 877, startPoint y: 396, endPoint x: 732, endPoint y: 285, distance: 182.6
click at [732, 285] on img at bounding box center [713, 276] width 60 height 57
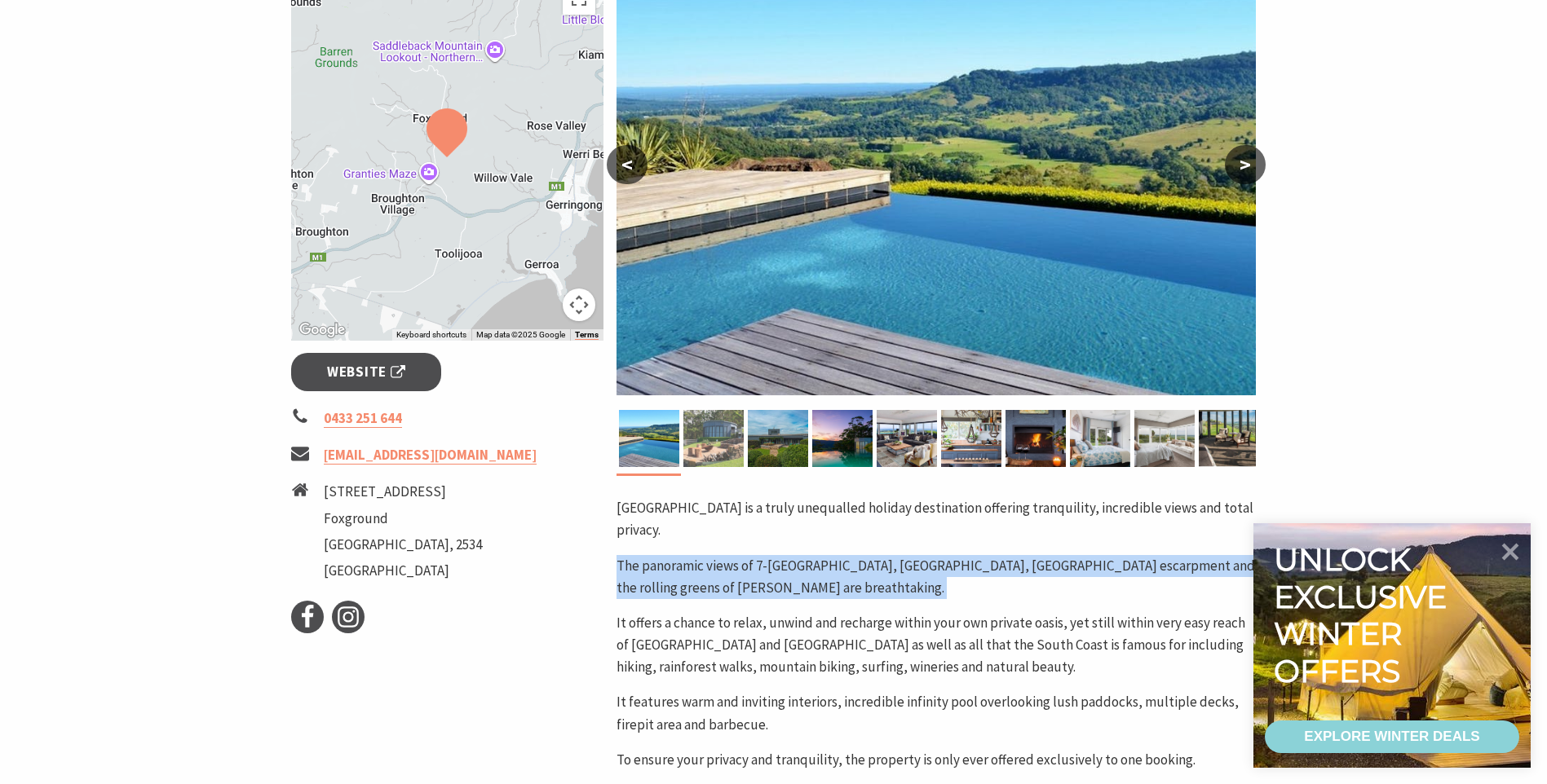
scroll to position [326, 0]
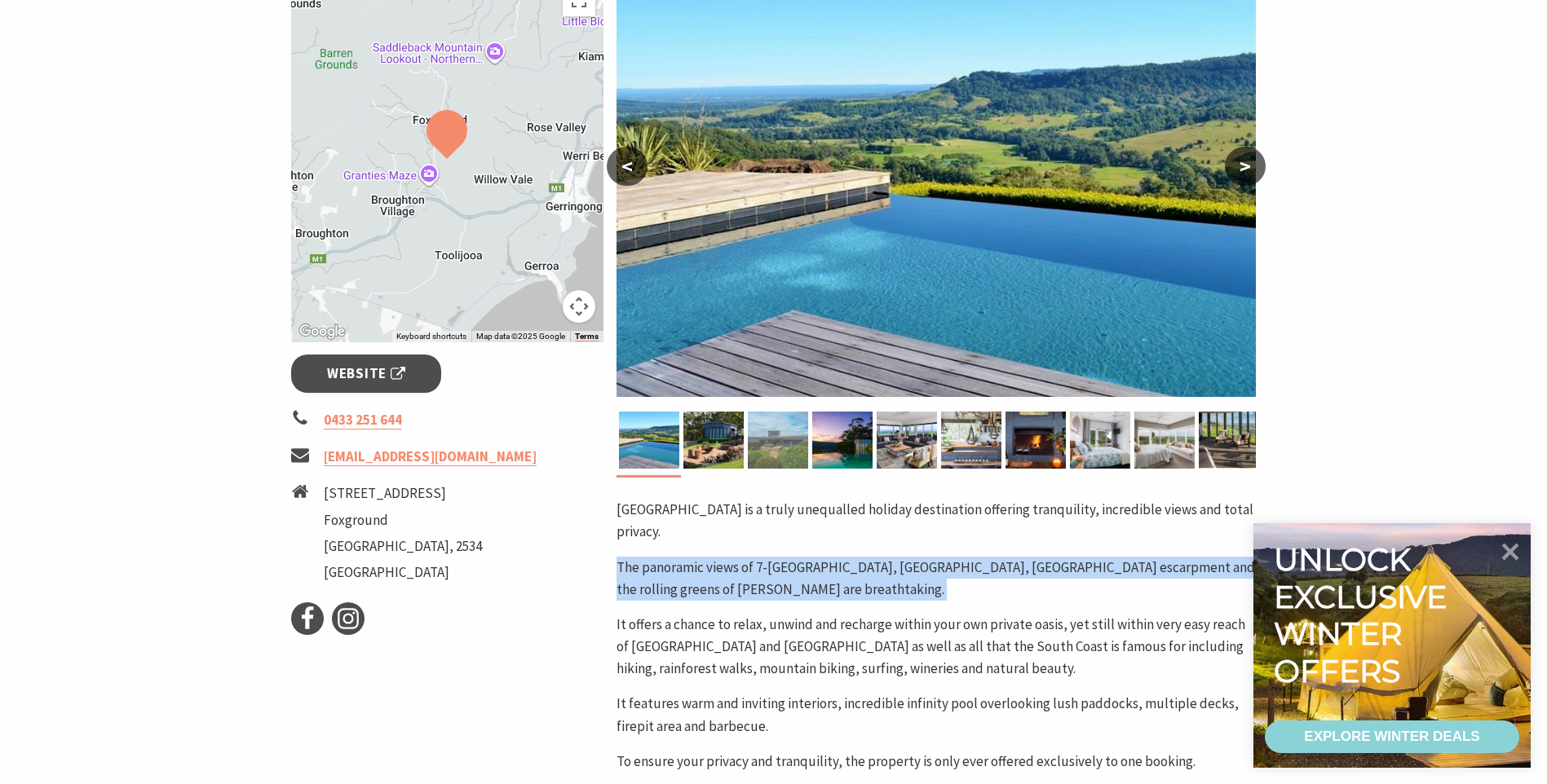
click at [764, 459] on img at bounding box center [777, 440] width 60 height 57
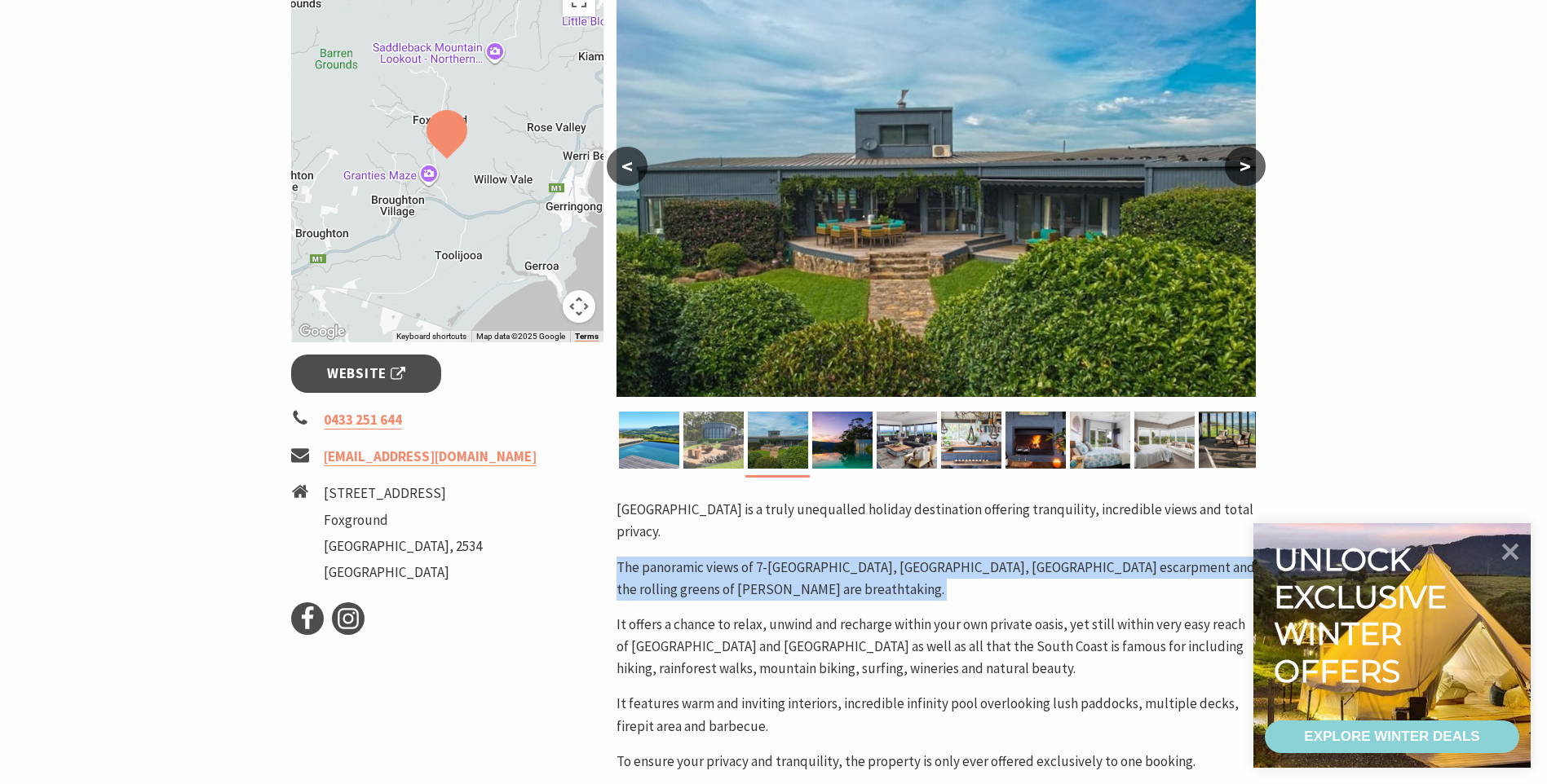
click at [722, 453] on img at bounding box center [713, 440] width 60 height 57
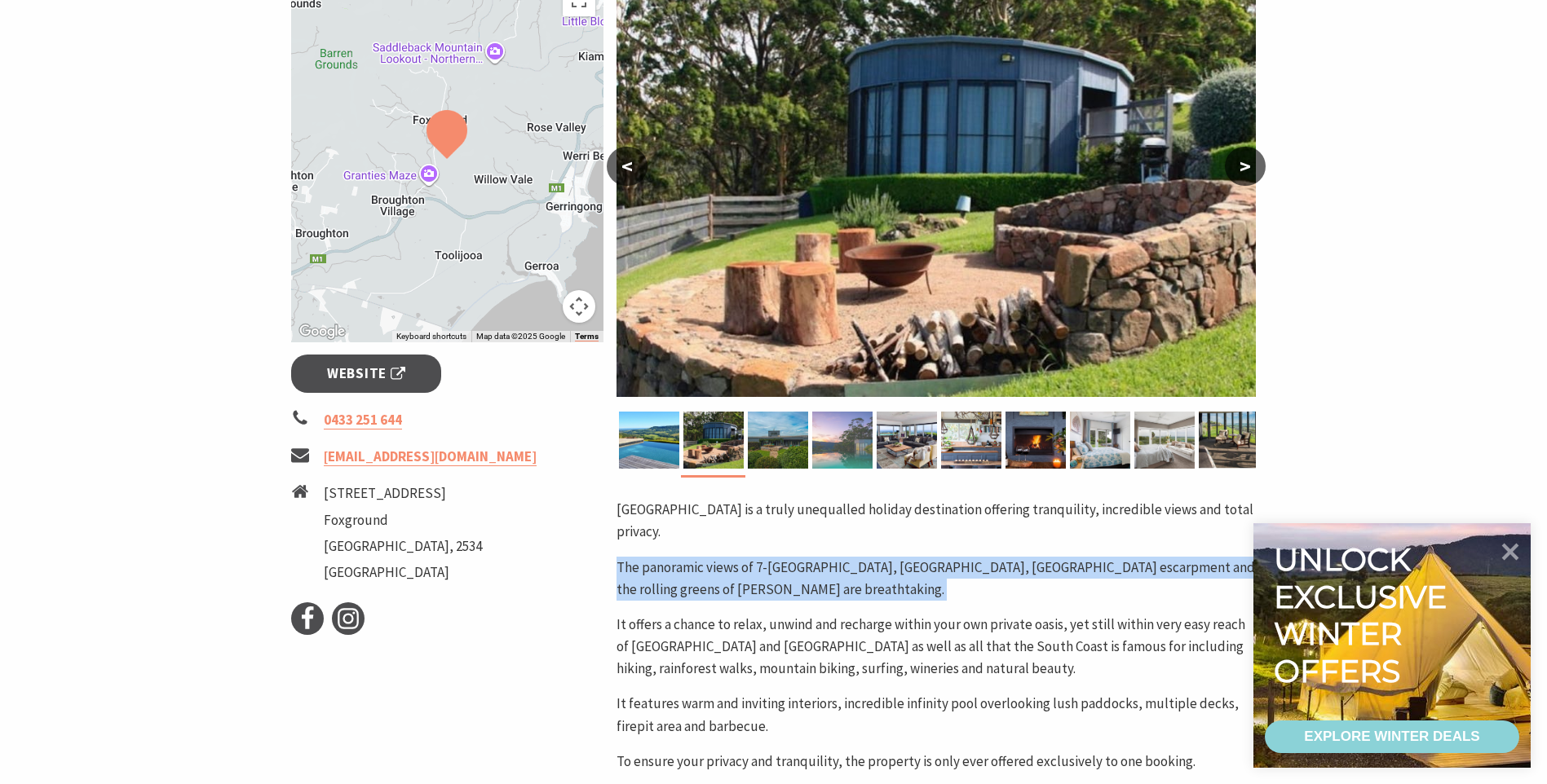
click at [832, 450] on img at bounding box center [842, 440] width 60 height 57
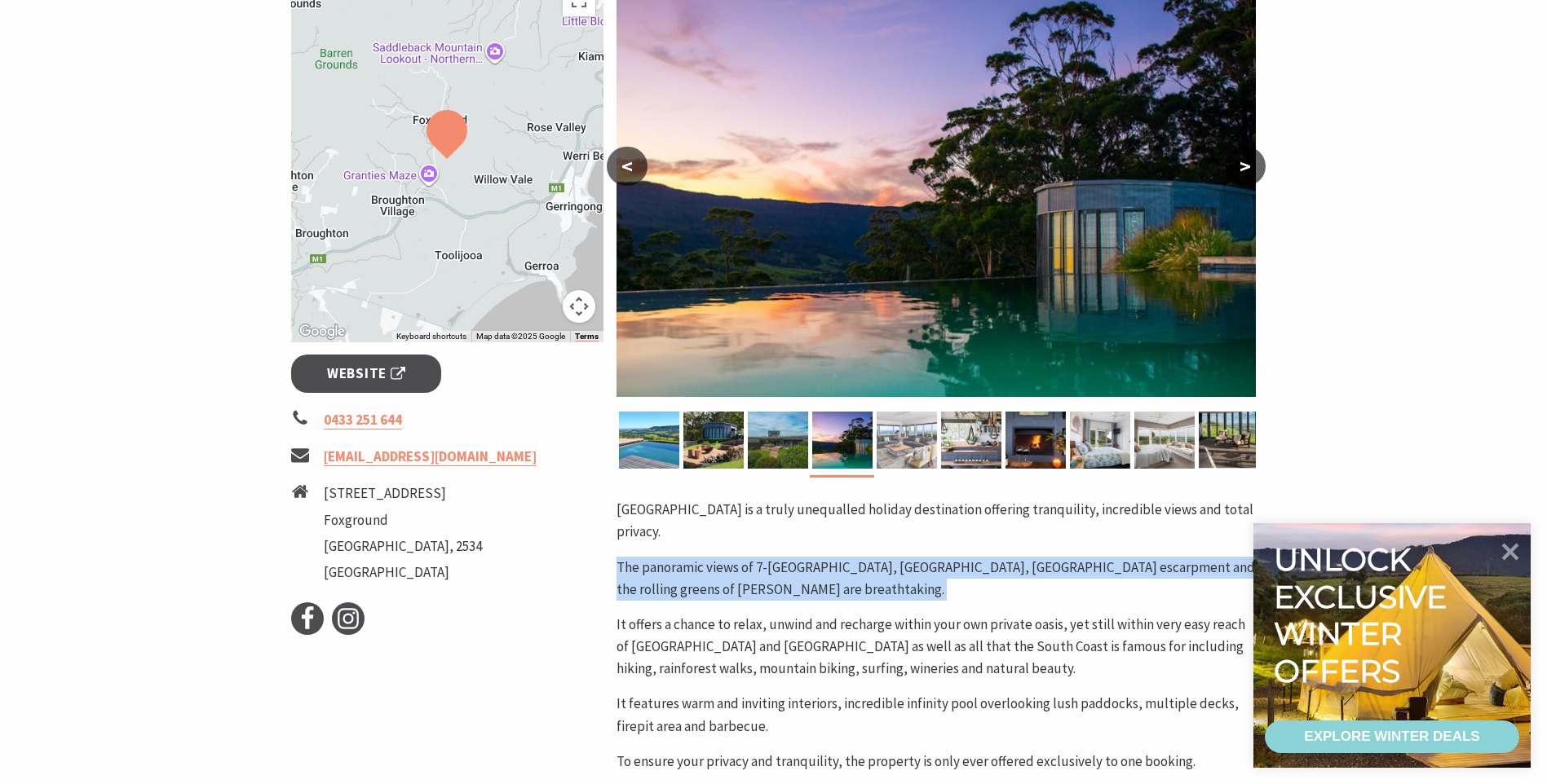
click at [892, 447] on img at bounding box center [906, 440] width 60 height 57
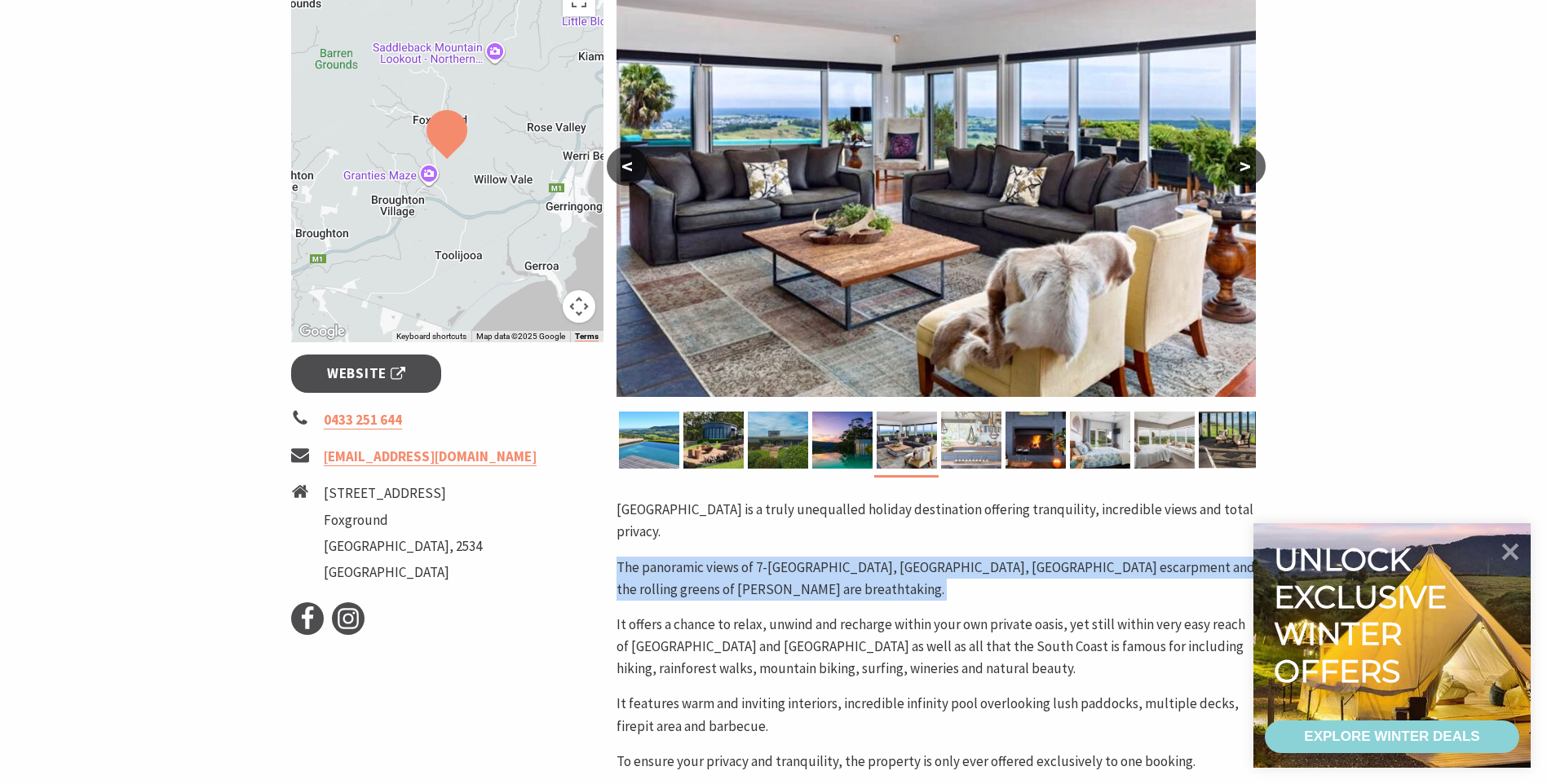
click at [968, 440] on img at bounding box center [970, 440] width 60 height 57
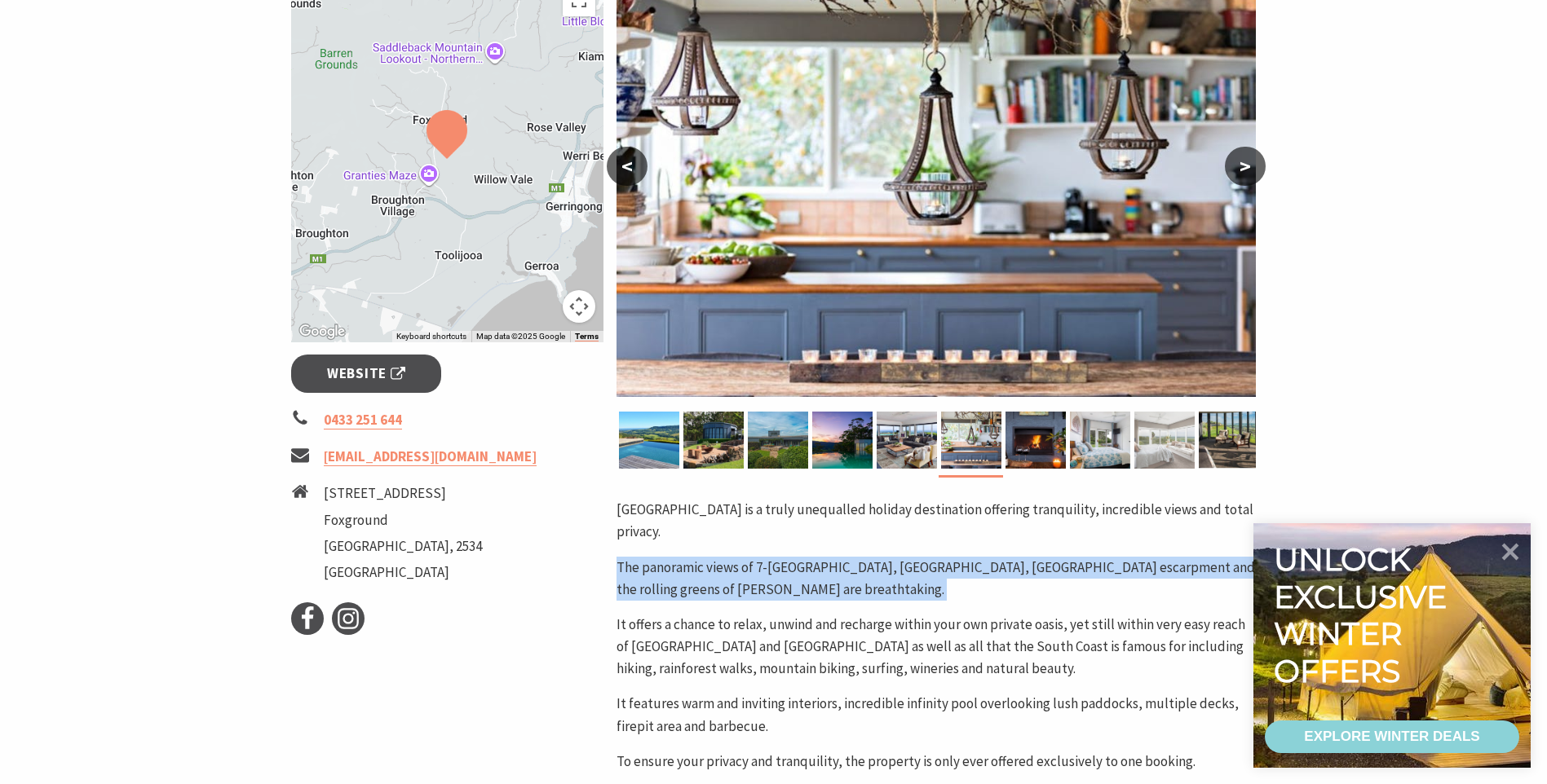
click at [1170, 437] on img at bounding box center [1164, 440] width 60 height 57
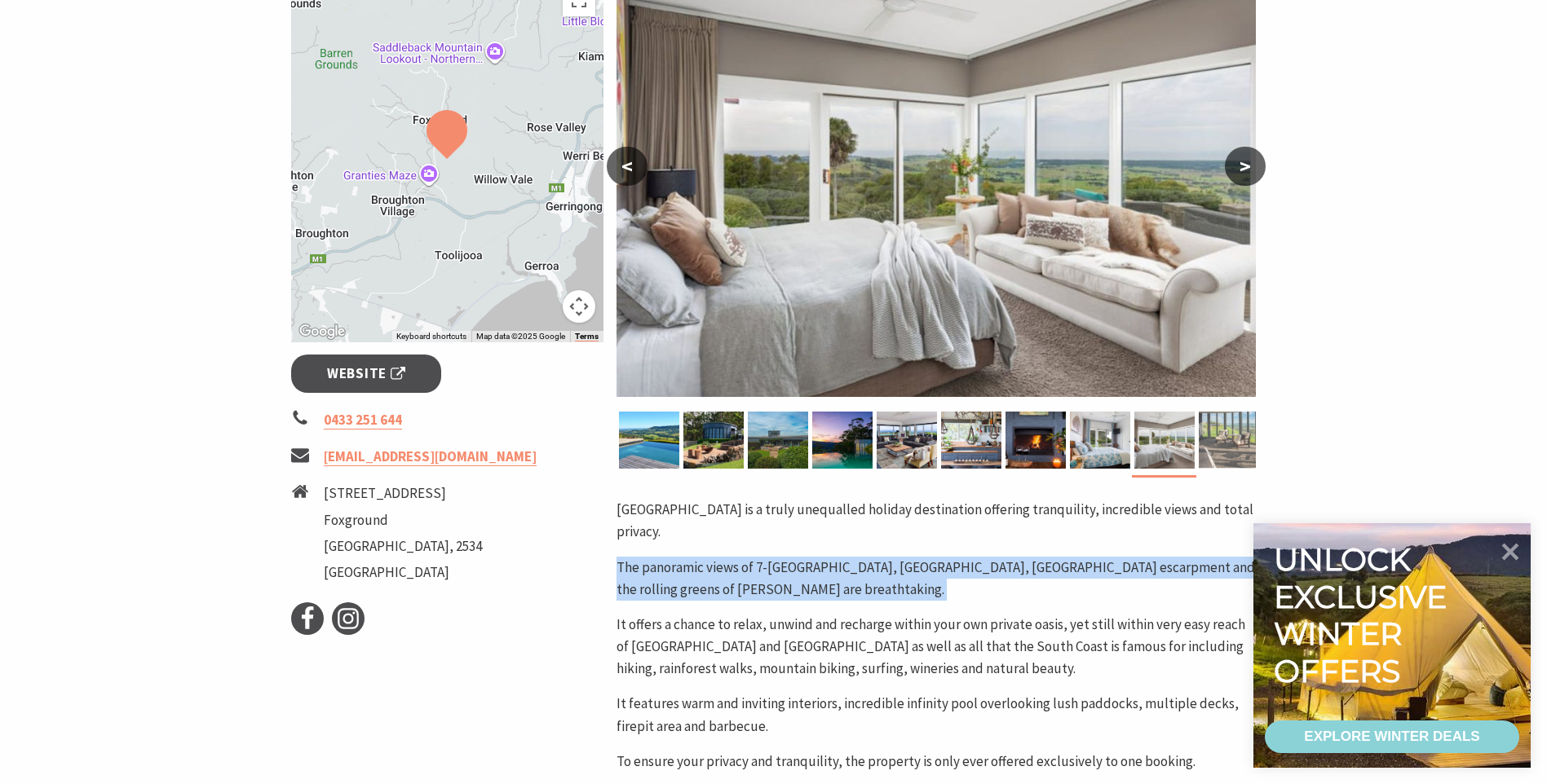
click at [1239, 443] on img at bounding box center [1228, 440] width 60 height 57
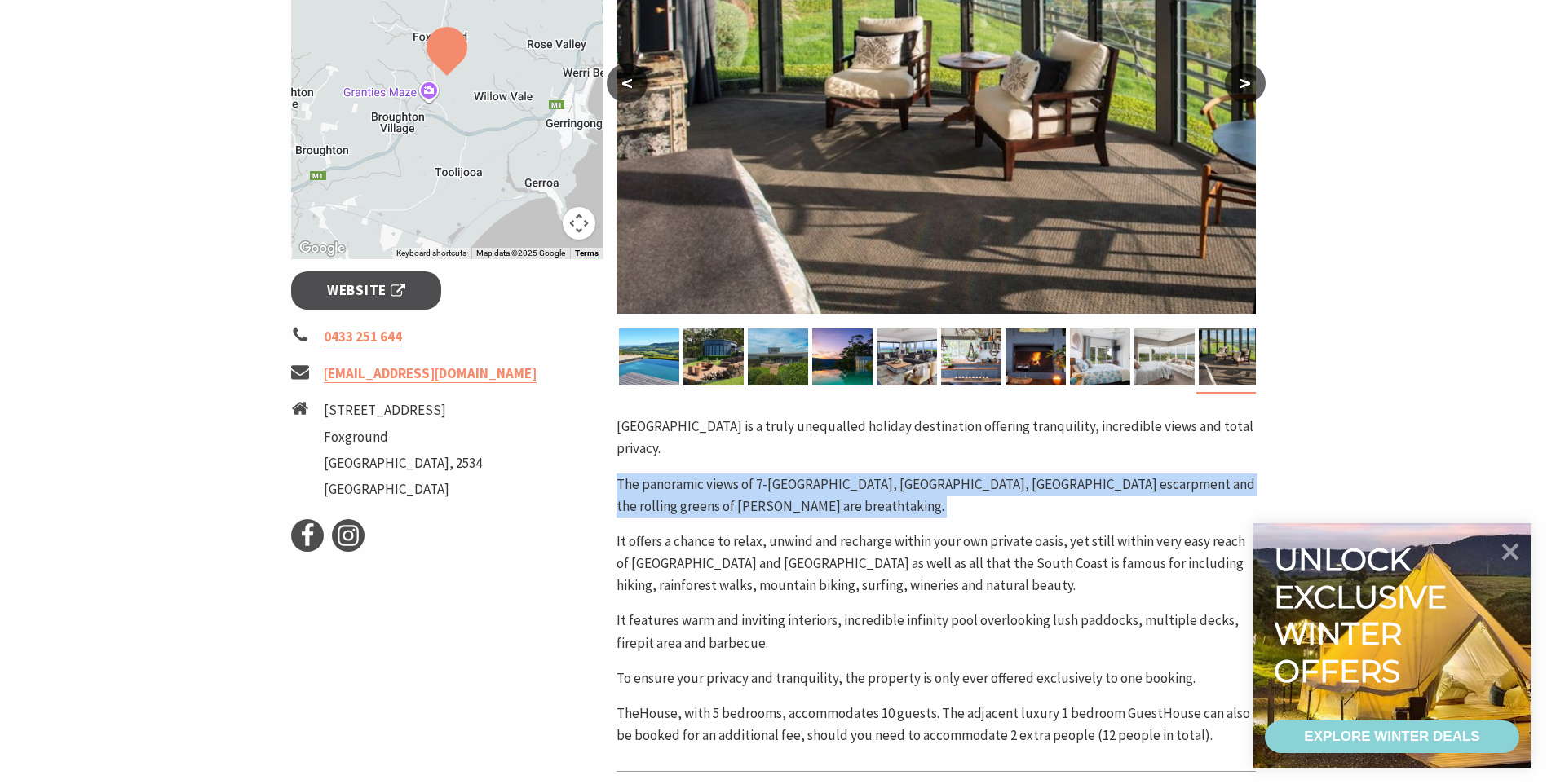
scroll to position [489, 0]
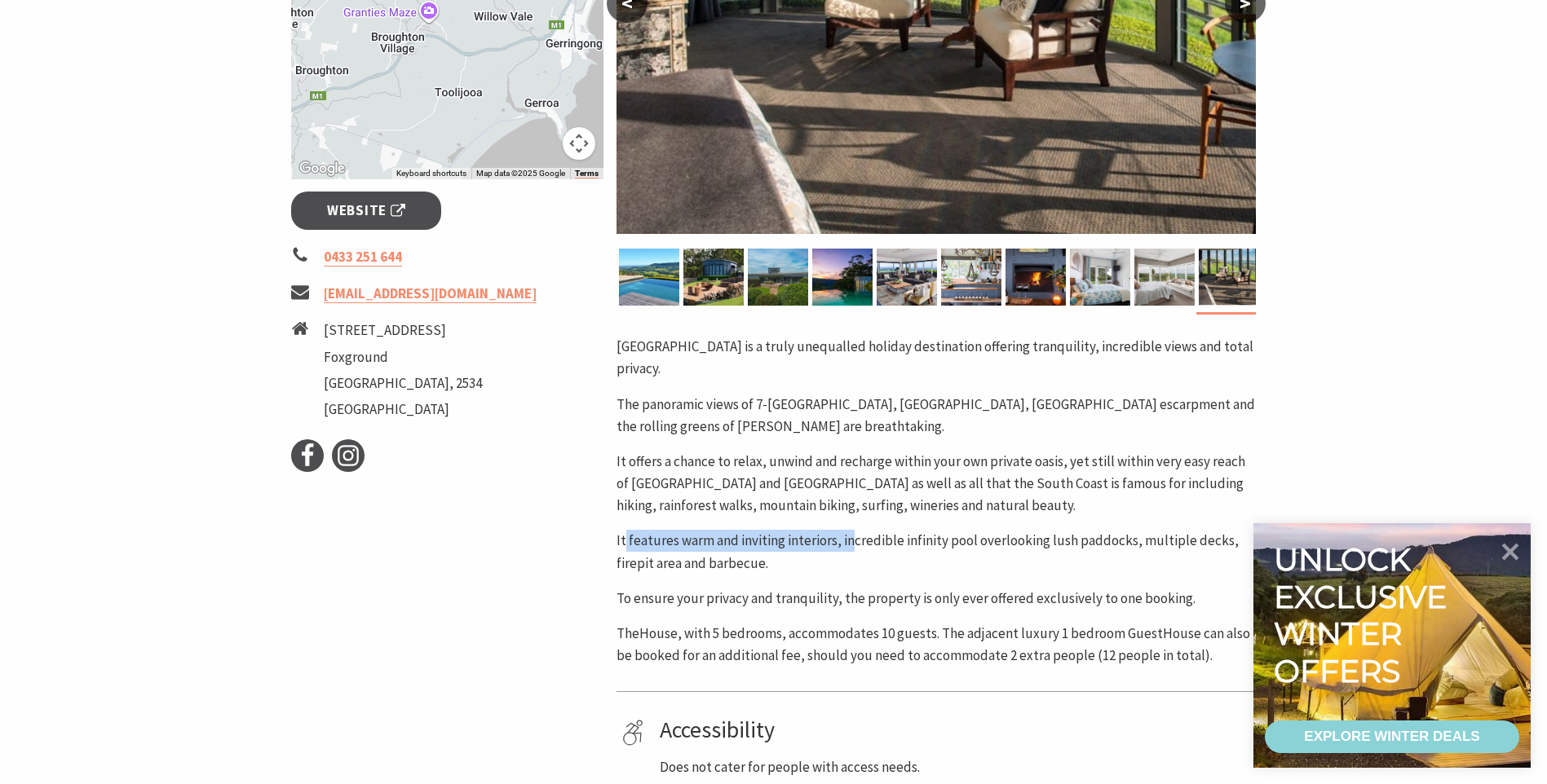
drag, startPoint x: 627, startPoint y: 518, endPoint x: 942, endPoint y: 520, distance: 315.0
click at [942, 530] on p "It features warm and inviting interiors, incredible infinity pool overlooking l…" at bounding box center [936, 552] width 639 height 44
drag, startPoint x: 942, startPoint y: 520, endPoint x: 796, endPoint y: 522, distance: 146.0
click at [796, 530] on p "It features warm and inviting interiors, incredible infinity pool overlooking l…" at bounding box center [936, 552] width 639 height 44
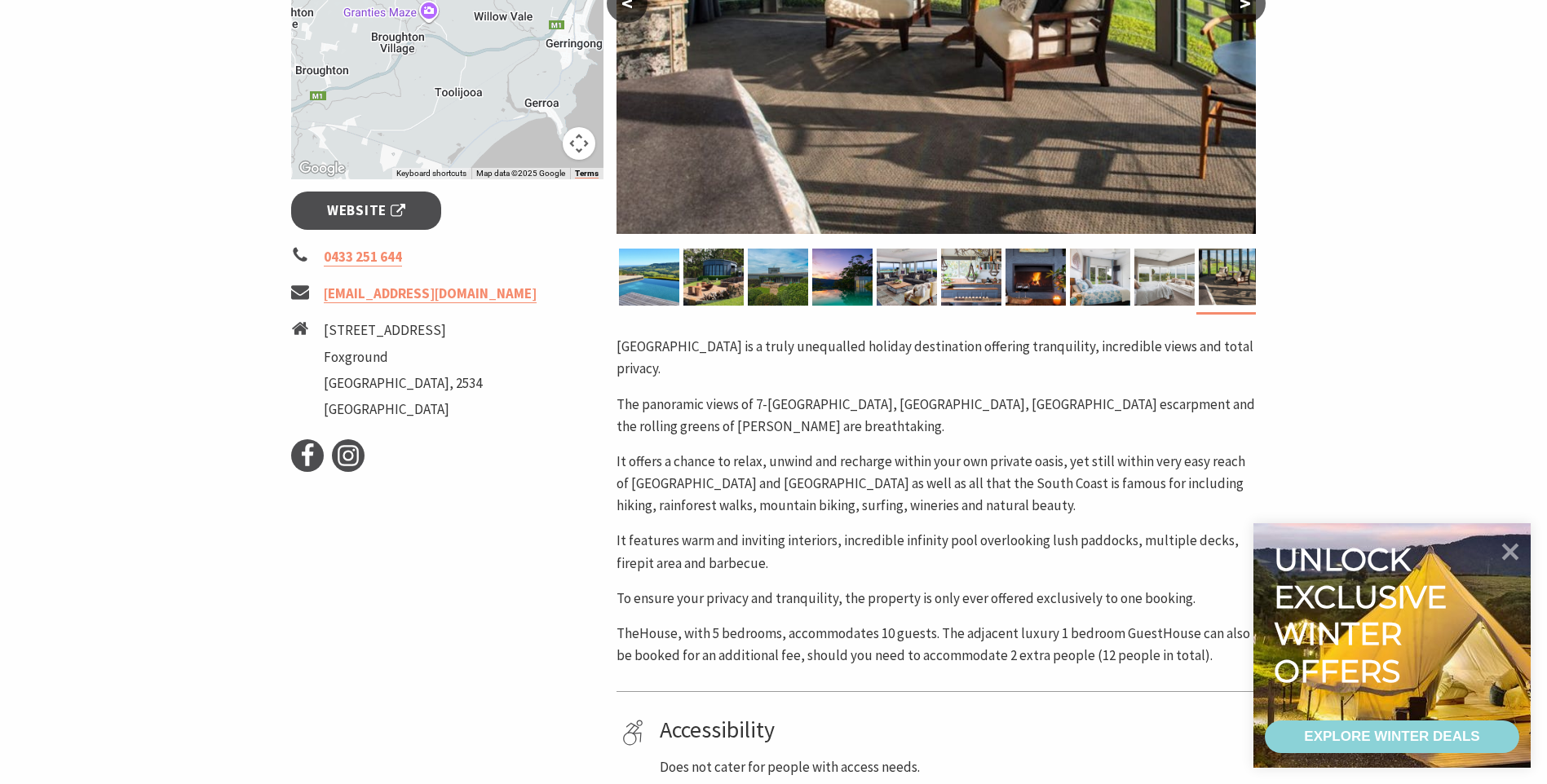
drag, startPoint x: 796, startPoint y: 522, endPoint x: 672, endPoint y: 478, distance: 131.6
click at [700, 487] on p "It offers a chance to relax, unwind and recharge within your own private oasis,…" at bounding box center [936, 485] width 639 height 67
drag, startPoint x: 747, startPoint y: 478, endPoint x: 964, endPoint y: 474, distance: 217.0
click at [964, 474] on p "It offers a chance to relax, unwind and recharge within your own private oasis,…" at bounding box center [936, 485] width 639 height 67
drag, startPoint x: 964, startPoint y: 474, endPoint x: 991, endPoint y: 491, distance: 31.9
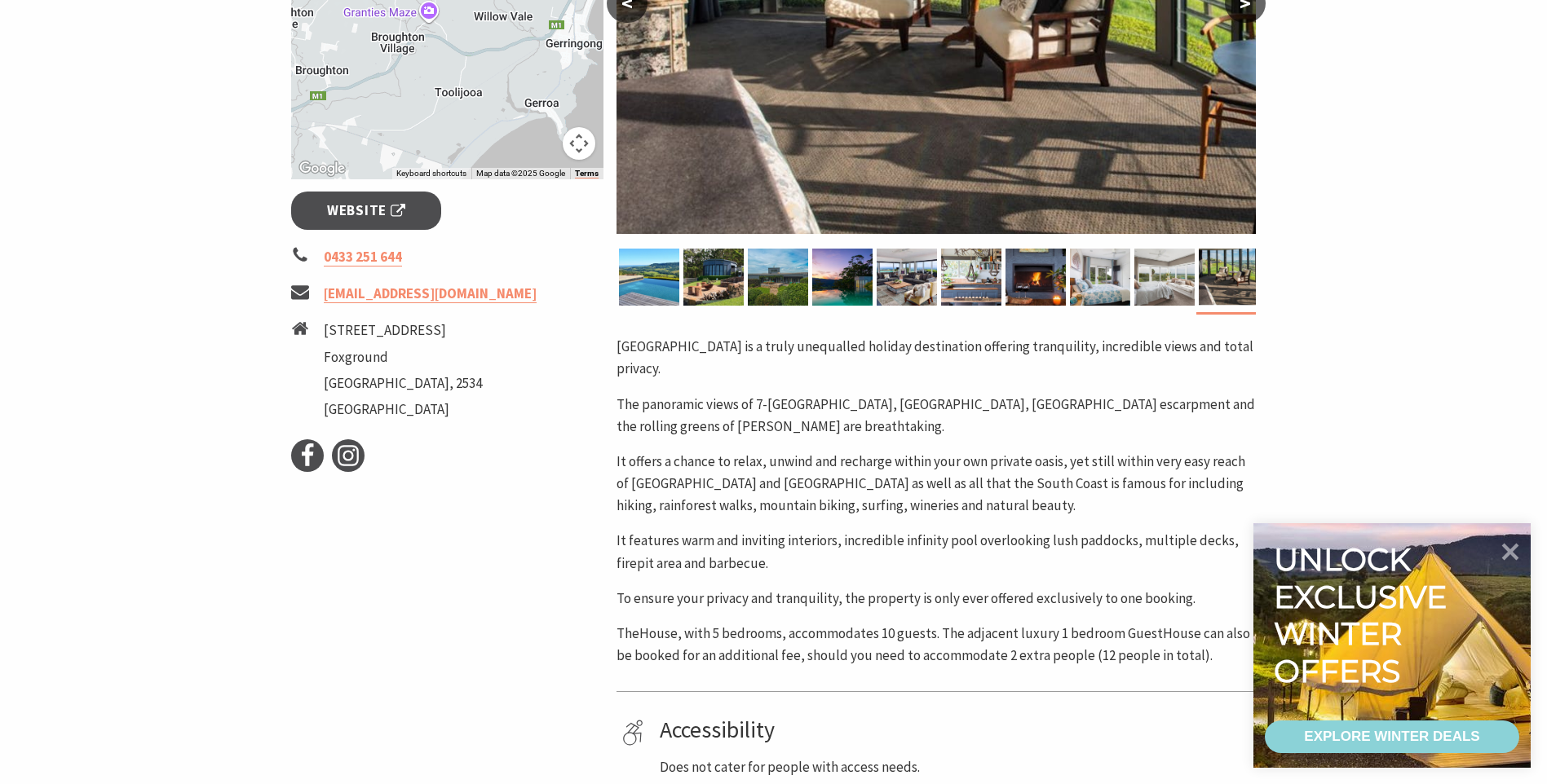
click at [987, 498] on div "EagleView Park is a truly unequalled holiday destination offering tranquility, …" at bounding box center [936, 501] width 639 height 331
drag, startPoint x: 1022, startPoint y: 463, endPoint x: 755, endPoint y: 459, distance: 267.0
click at [755, 459] on p "It offers a chance to relax, unwind and recharge within your own private oasis,…" at bounding box center [936, 485] width 639 height 67
drag, startPoint x: 755, startPoint y: 459, endPoint x: 698, endPoint y: 522, distance: 85.0
click at [699, 530] on p "It features warm and inviting interiors, incredible infinity pool overlooking l…" at bounding box center [936, 552] width 639 height 44
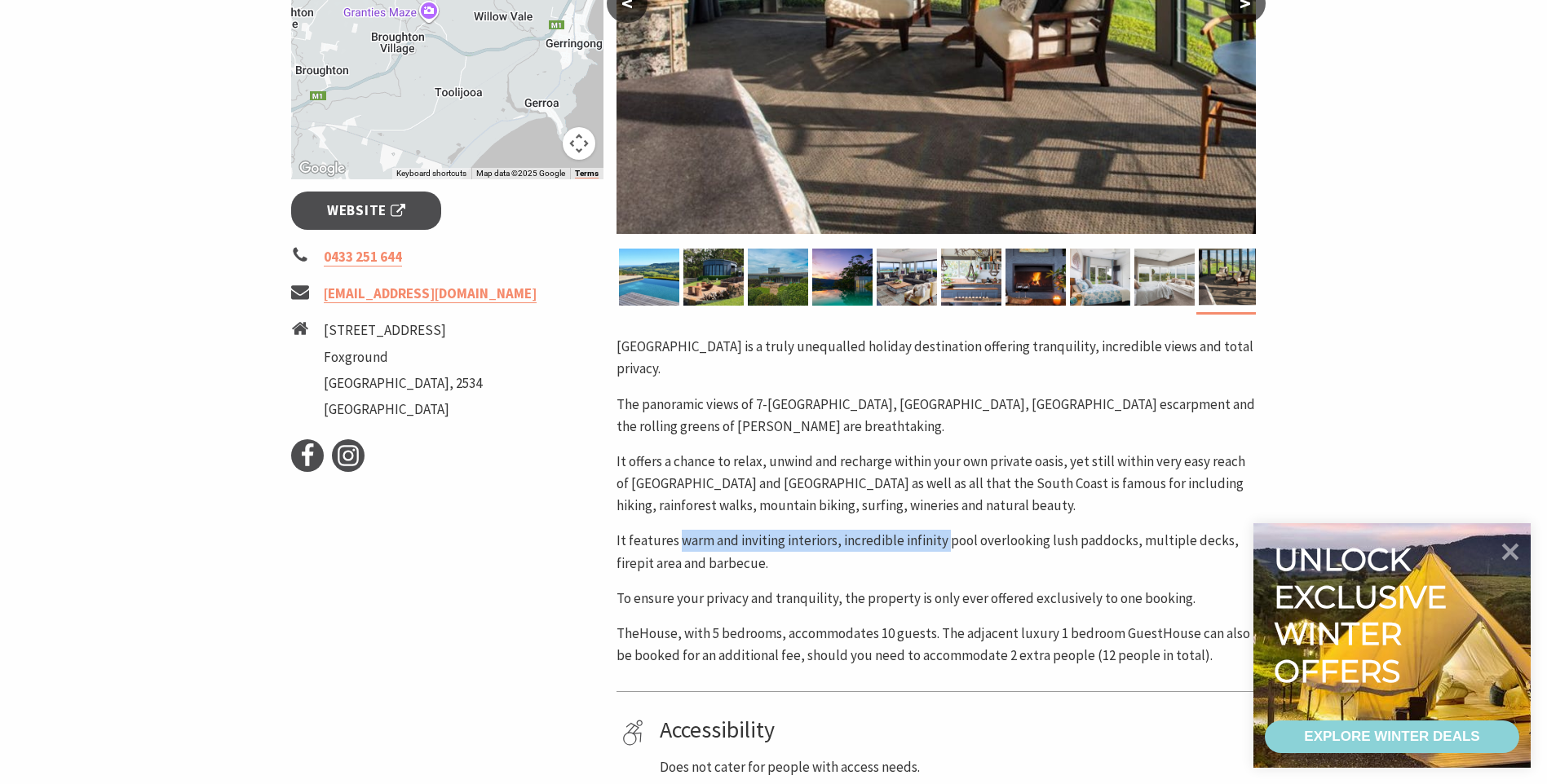
drag, startPoint x: 784, startPoint y: 523, endPoint x: 954, endPoint y: 528, distance: 170.1
click at [954, 530] on p "It features warm and inviting interiors, incredible infinity pool overlooking l…" at bounding box center [936, 552] width 639 height 44
drag, startPoint x: 954, startPoint y: 528, endPoint x: 930, endPoint y: 591, distance: 67.4
click at [930, 591] on div "EagleView Park is a truly unequalled holiday destination offering tranquility, …" at bounding box center [936, 501] width 639 height 331
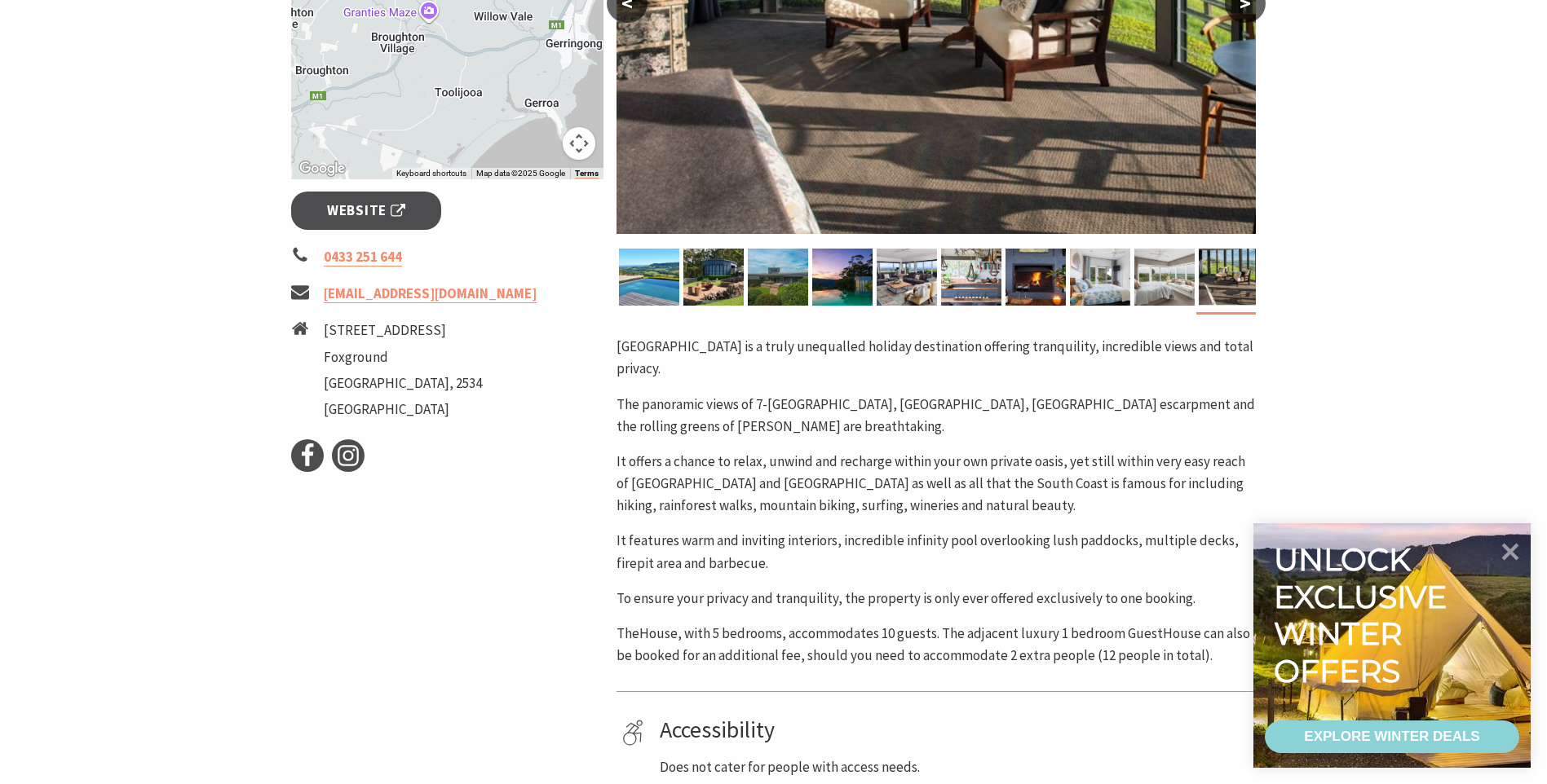
drag, startPoint x: 930, startPoint y: 591, endPoint x: 684, endPoint y: 610, distance: 246.7
click at [719, 623] on p "TheHouse, with 5 bedrooms, accommodates 10 guests. The adjacent luxury 1 bedroo…" at bounding box center [936, 645] width 639 height 44
drag, startPoint x: 671, startPoint y: 609, endPoint x: 984, endPoint y: 609, distance: 313.0
click at [984, 623] on p "TheHouse, with 5 bedrooms, accommodates 10 guests. The adjacent luxury 1 bedroo…" at bounding box center [936, 645] width 639 height 44
drag, startPoint x: 984, startPoint y: 609, endPoint x: 926, endPoint y: 639, distance: 65.3
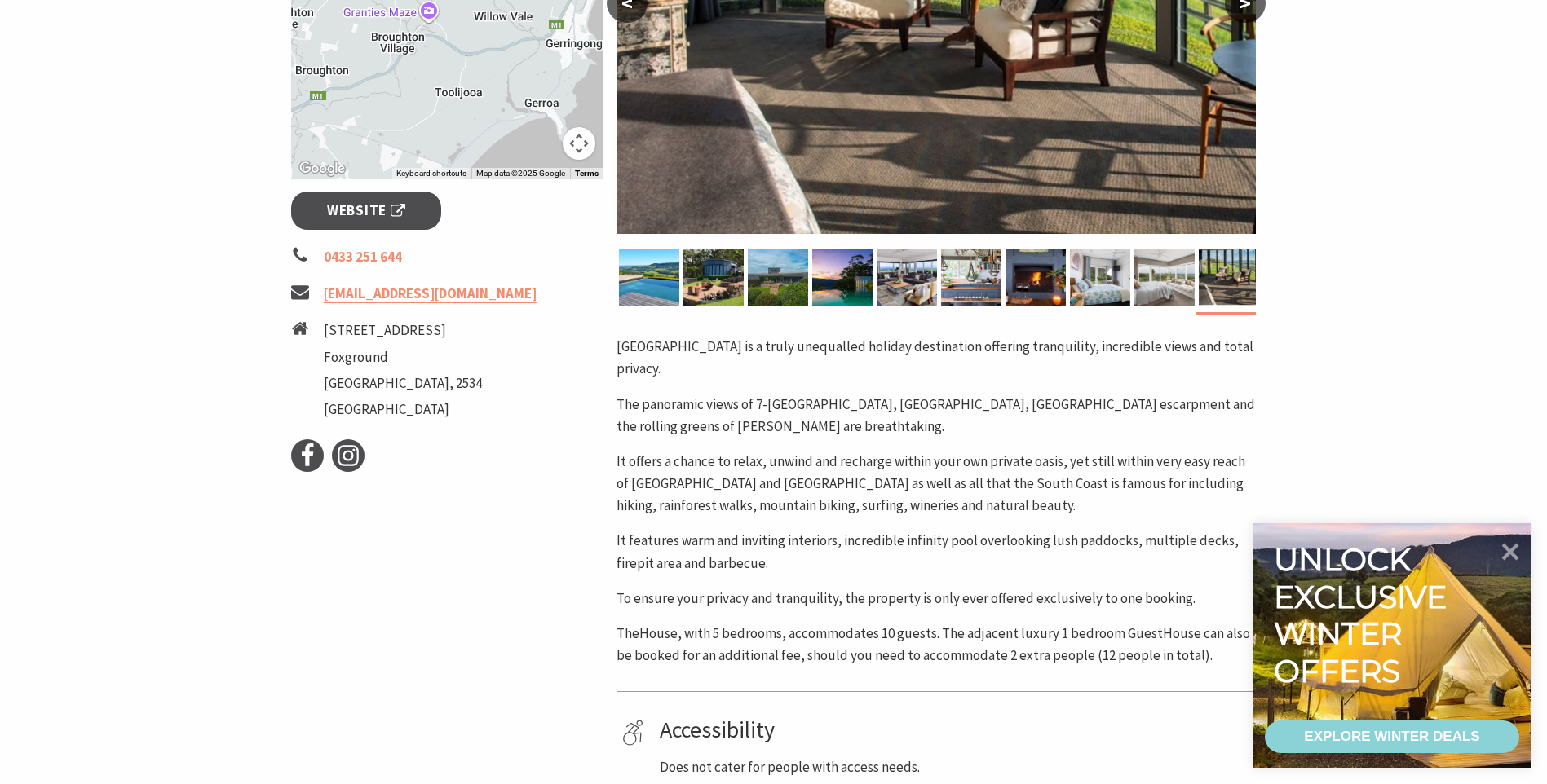
click at [926, 639] on p "TheHouse, with 5 bedrooms, accommodates 10 guests. The adjacent luxury 1 bedroo…" at bounding box center [936, 645] width 639 height 44
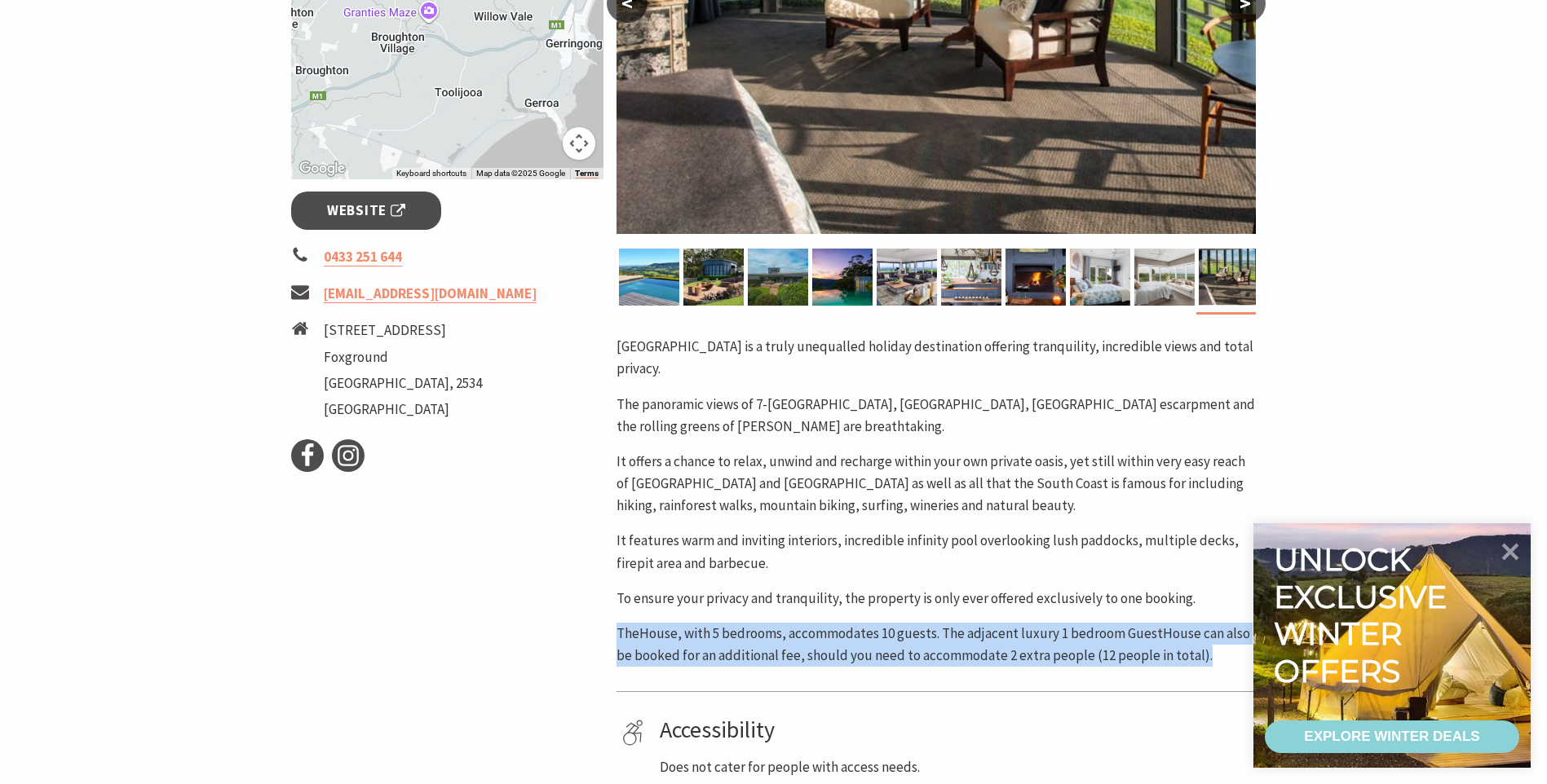
click at [926, 639] on p "TheHouse, with 5 bedrooms, accommodates 10 guests. The adjacent luxury 1 bedroo…" at bounding box center [936, 645] width 639 height 44
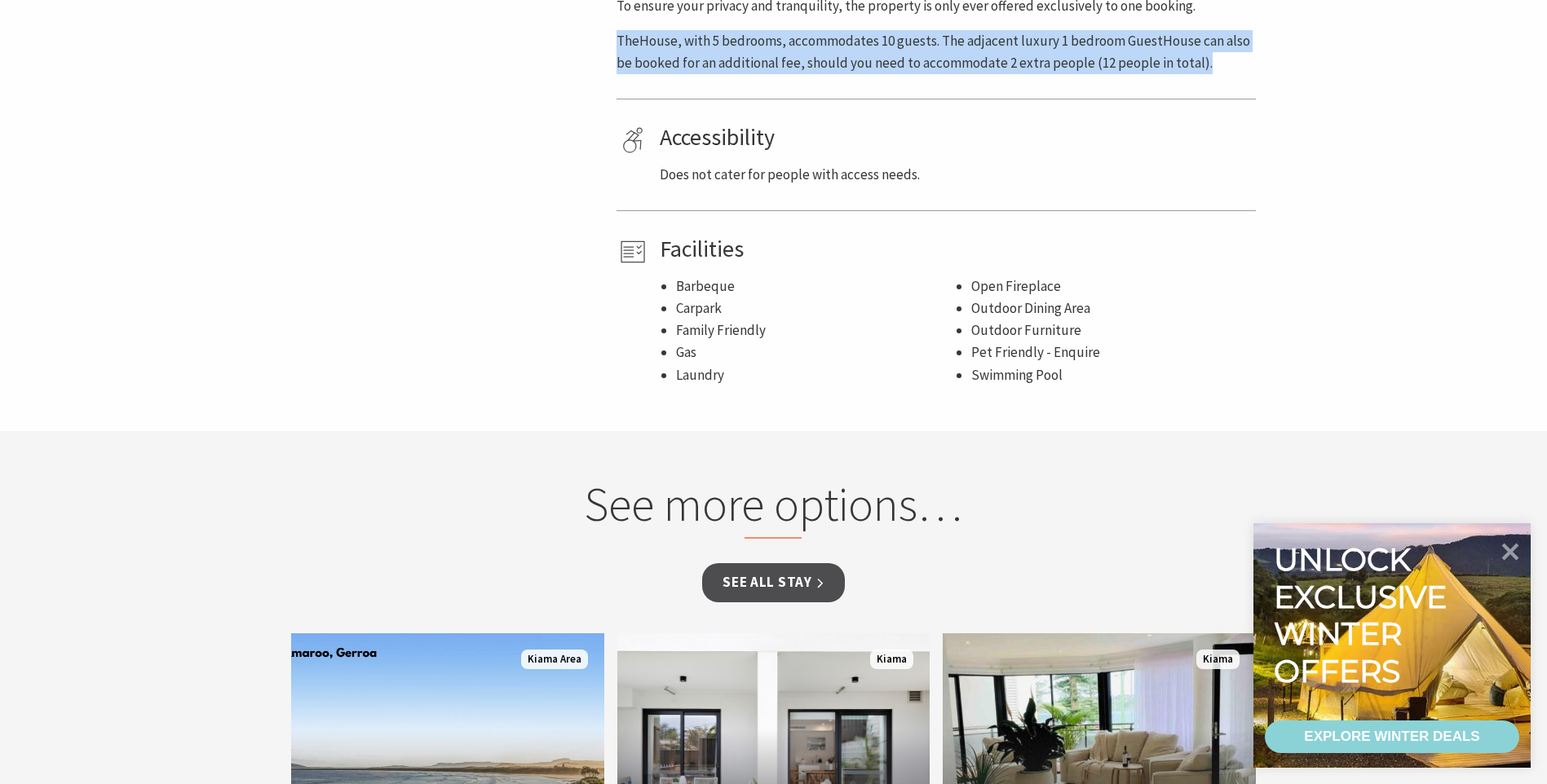
scroll to position [1467, 0]
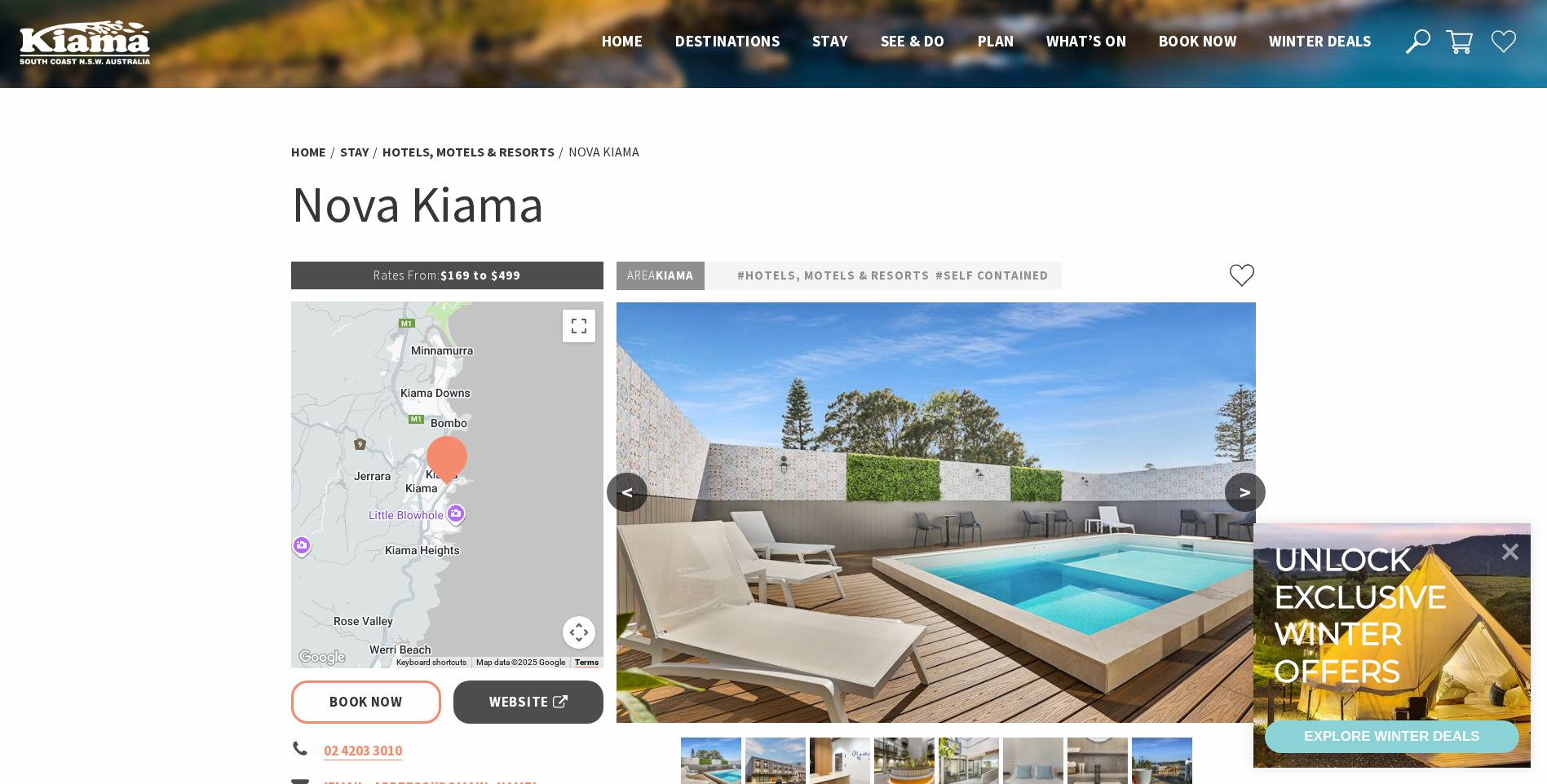
select select "3"
select select "2"
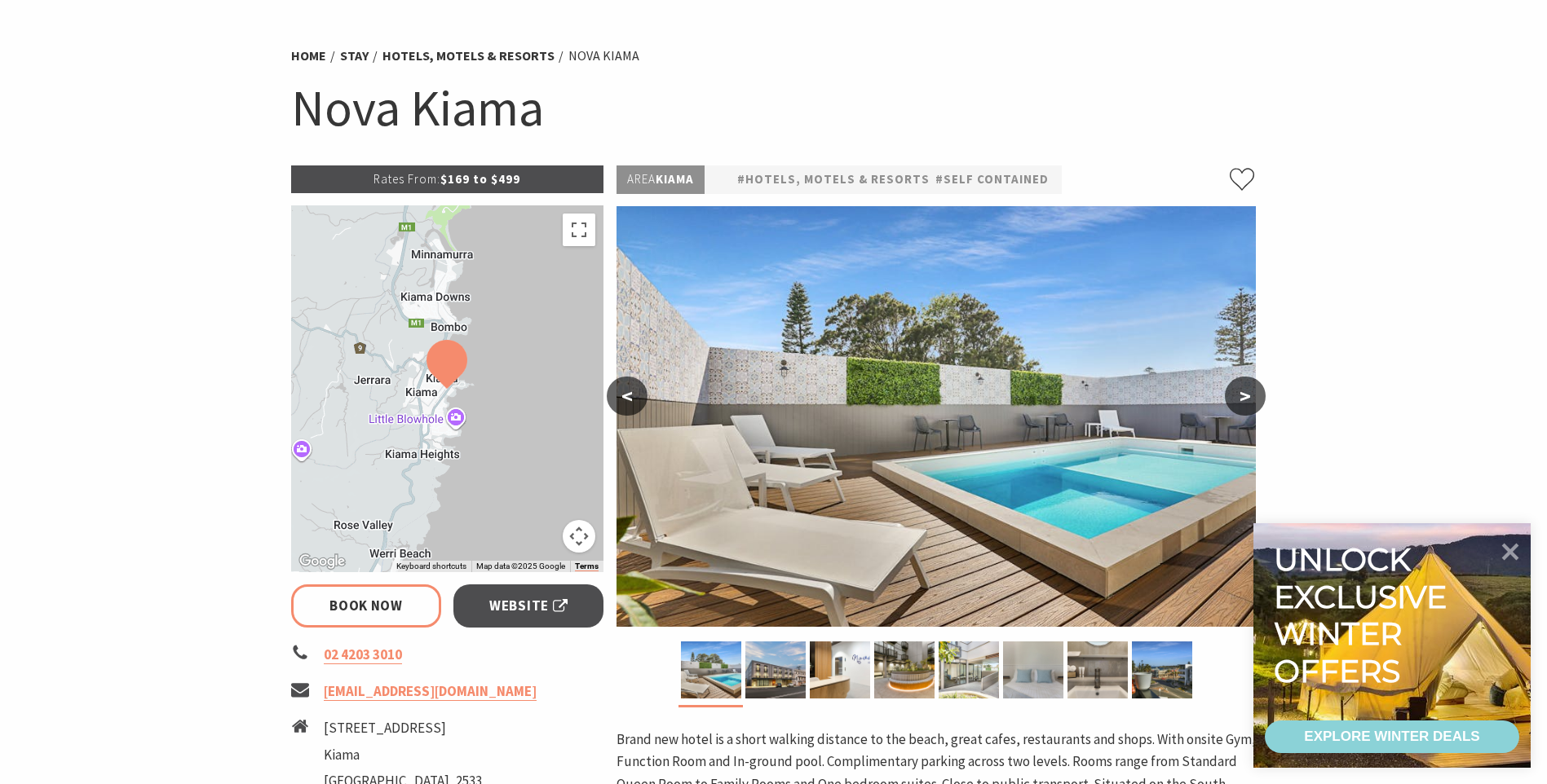
scroll to position [245, 0]
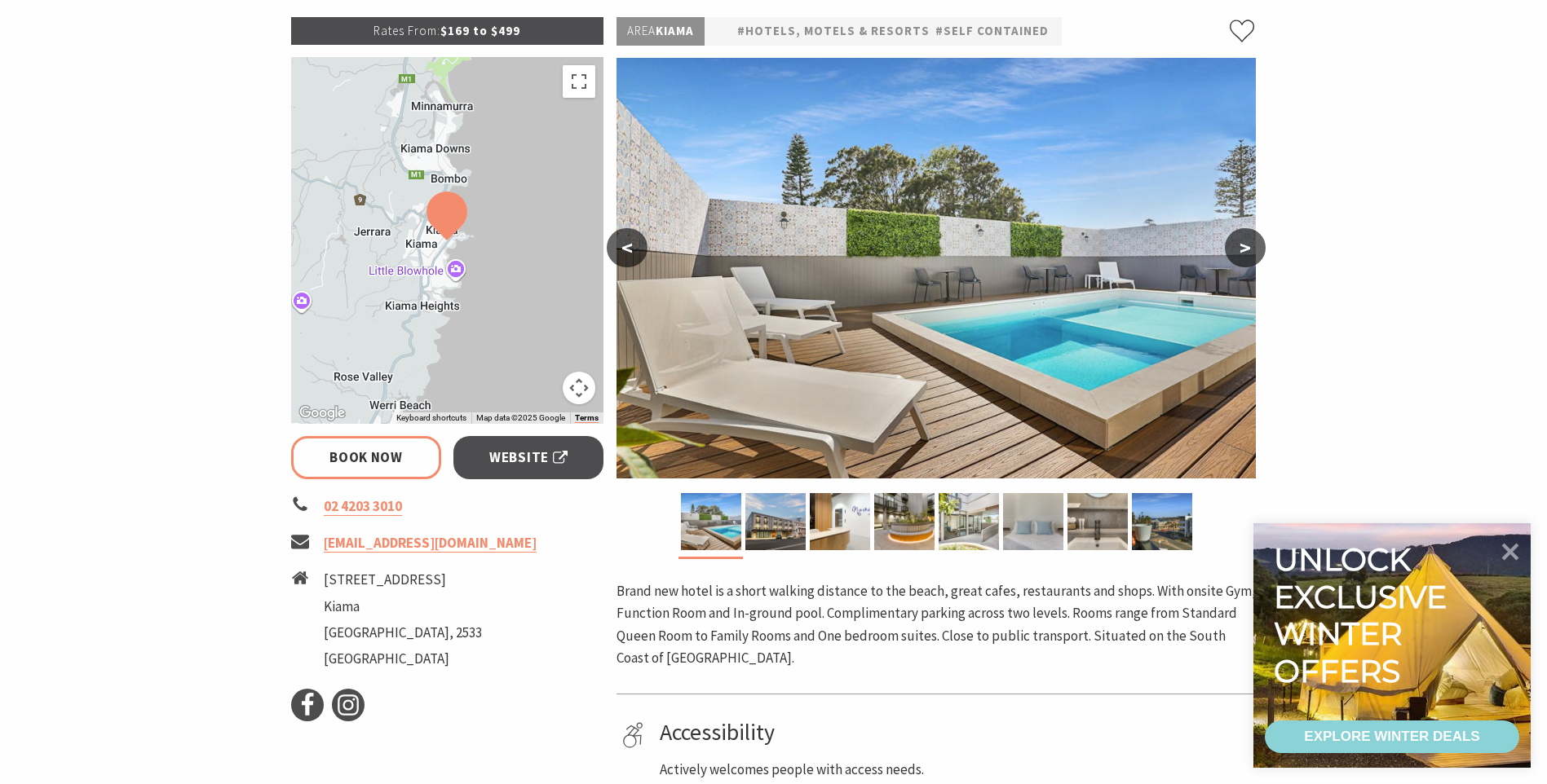
click at [1248, 247] on button ">" at bounding box center [1245, 248] width 40 height 39
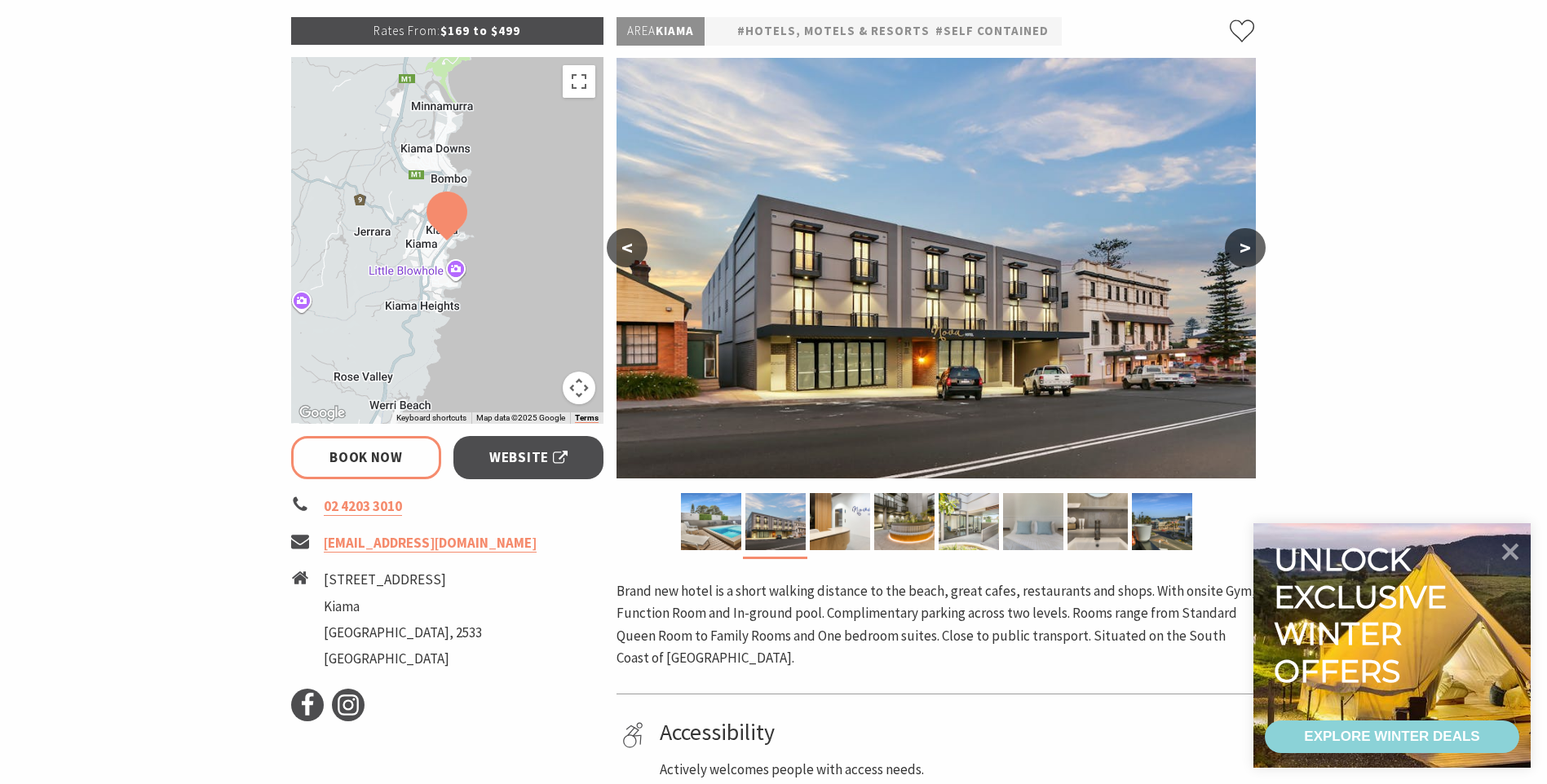
click at [1248, 247] on button ">" at bounding box center [1245, 248] width 40 height 39
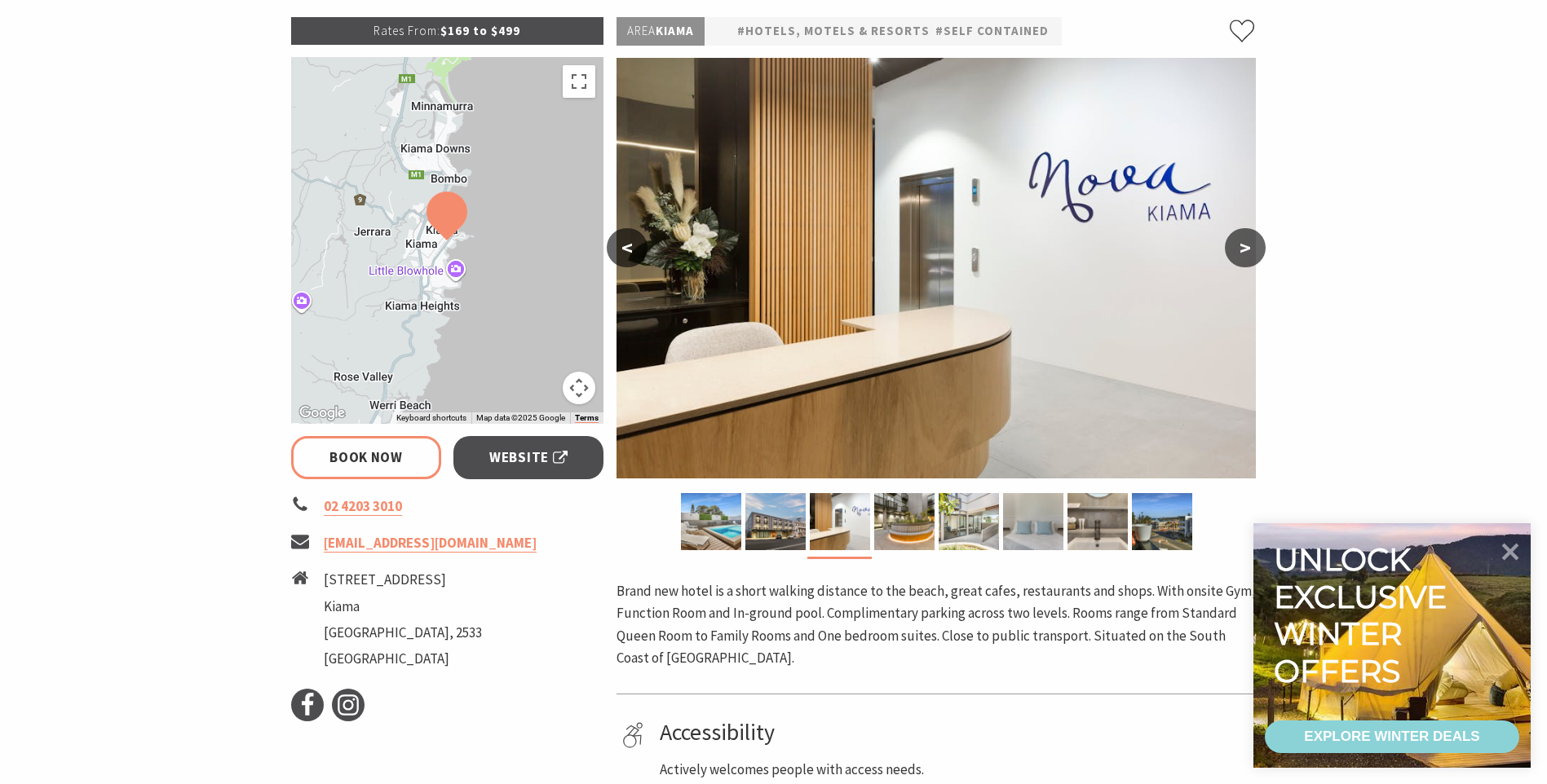
click at [1248, 247] on button ">" at bounding box center [1245, 248] width 40 height 39
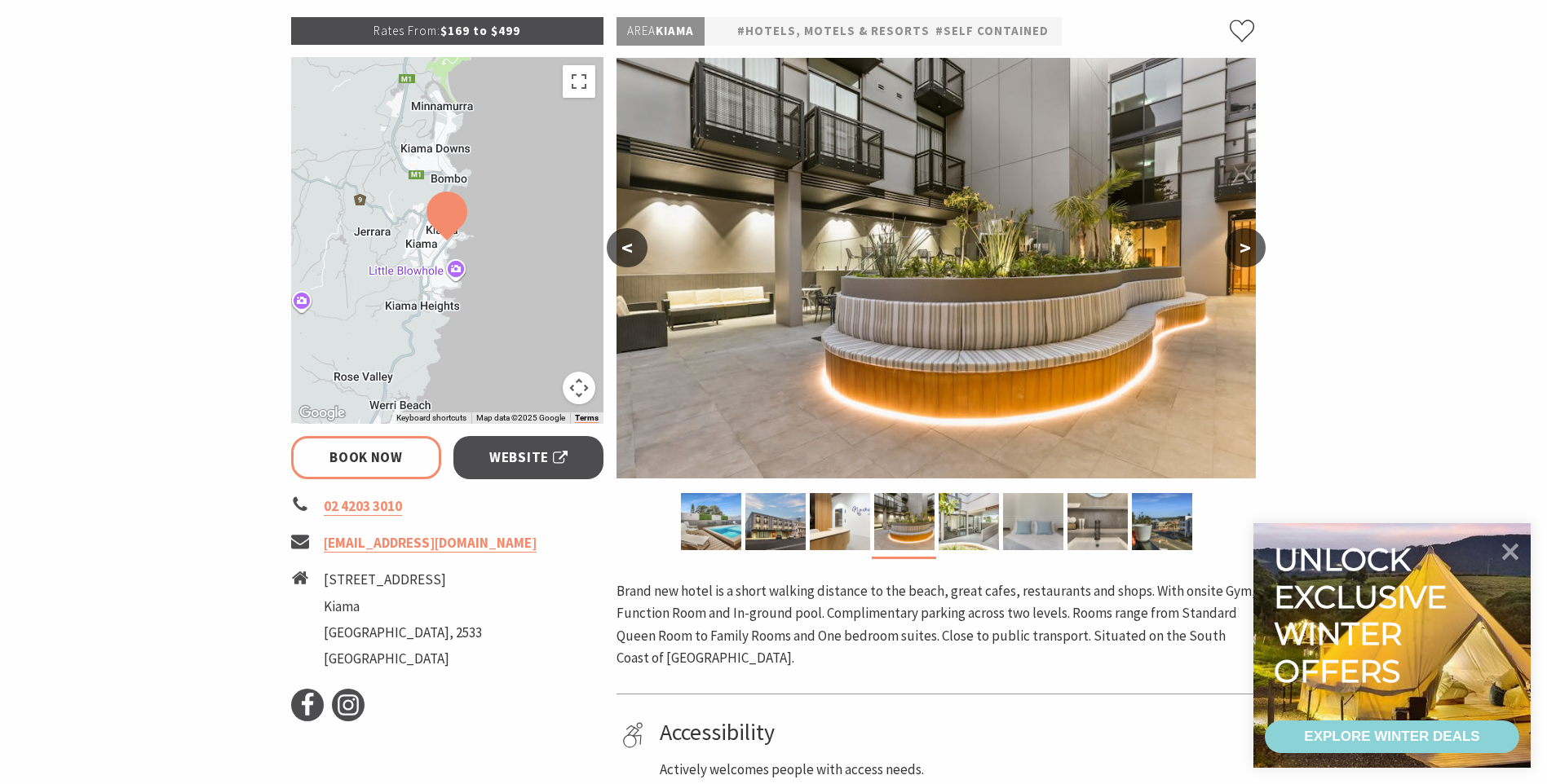
click at [1248, 247] on button ">" at bounding box center [1245, 248] width 40 height 39
